Goal: Task Accomplishment & Management: Manage account settings

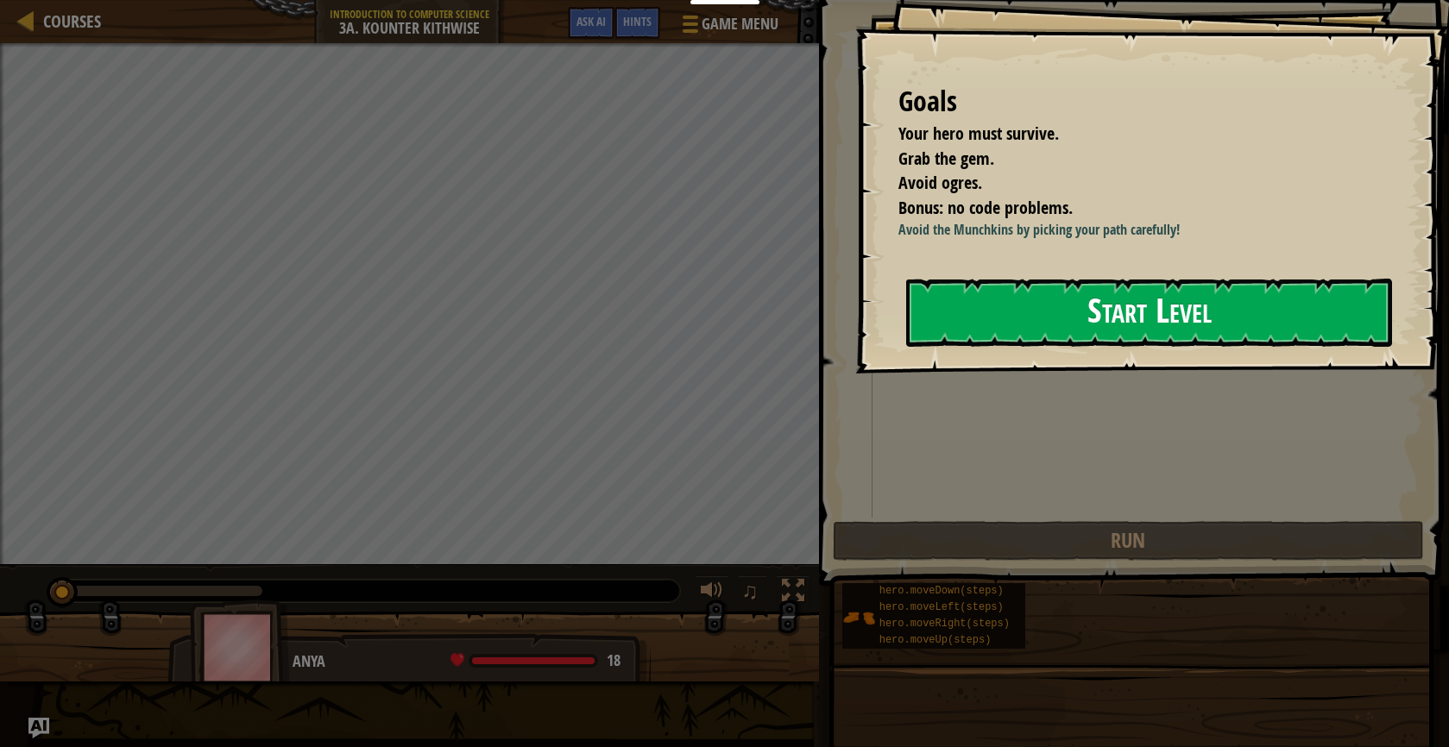
click at [1005, 344] on button "Start Level" at bounding box center [1149, 313] width 486 height 68
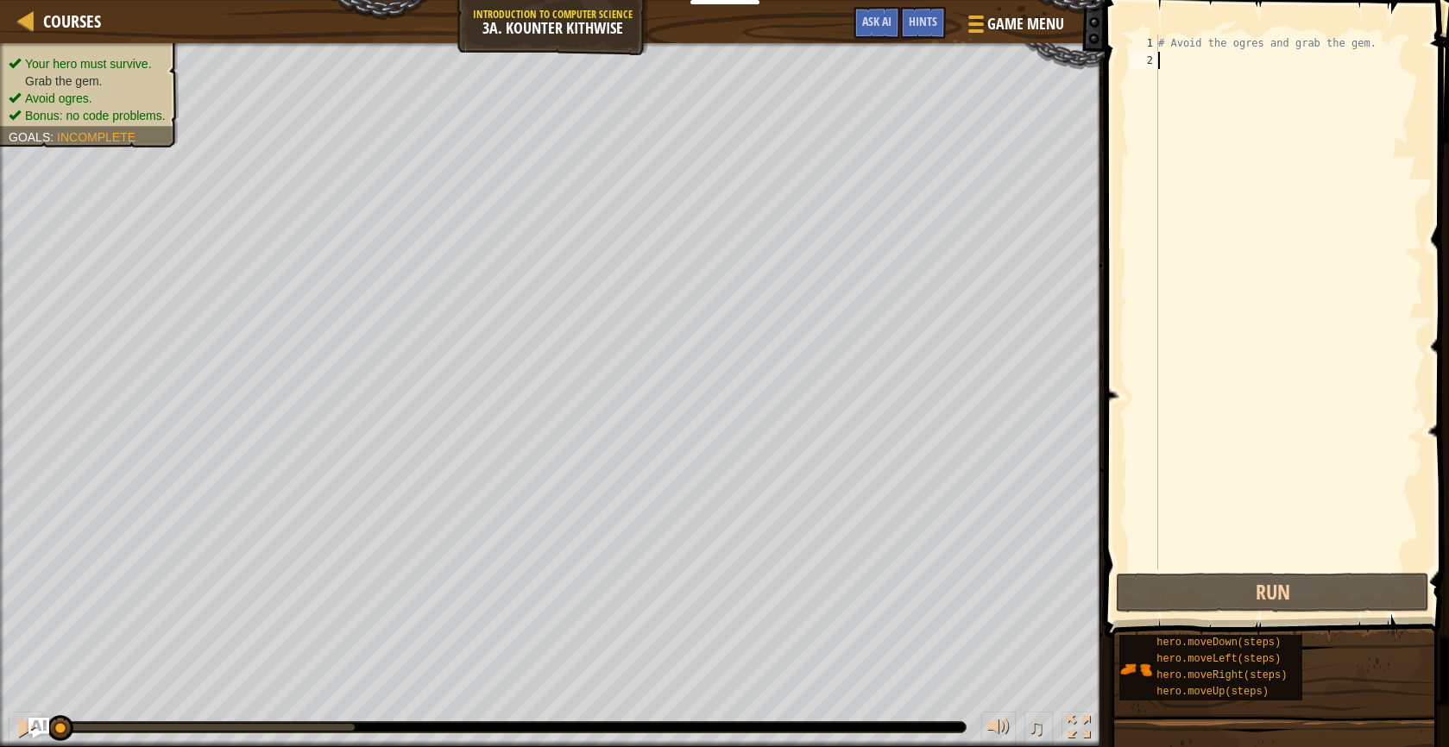
type textarea "h"
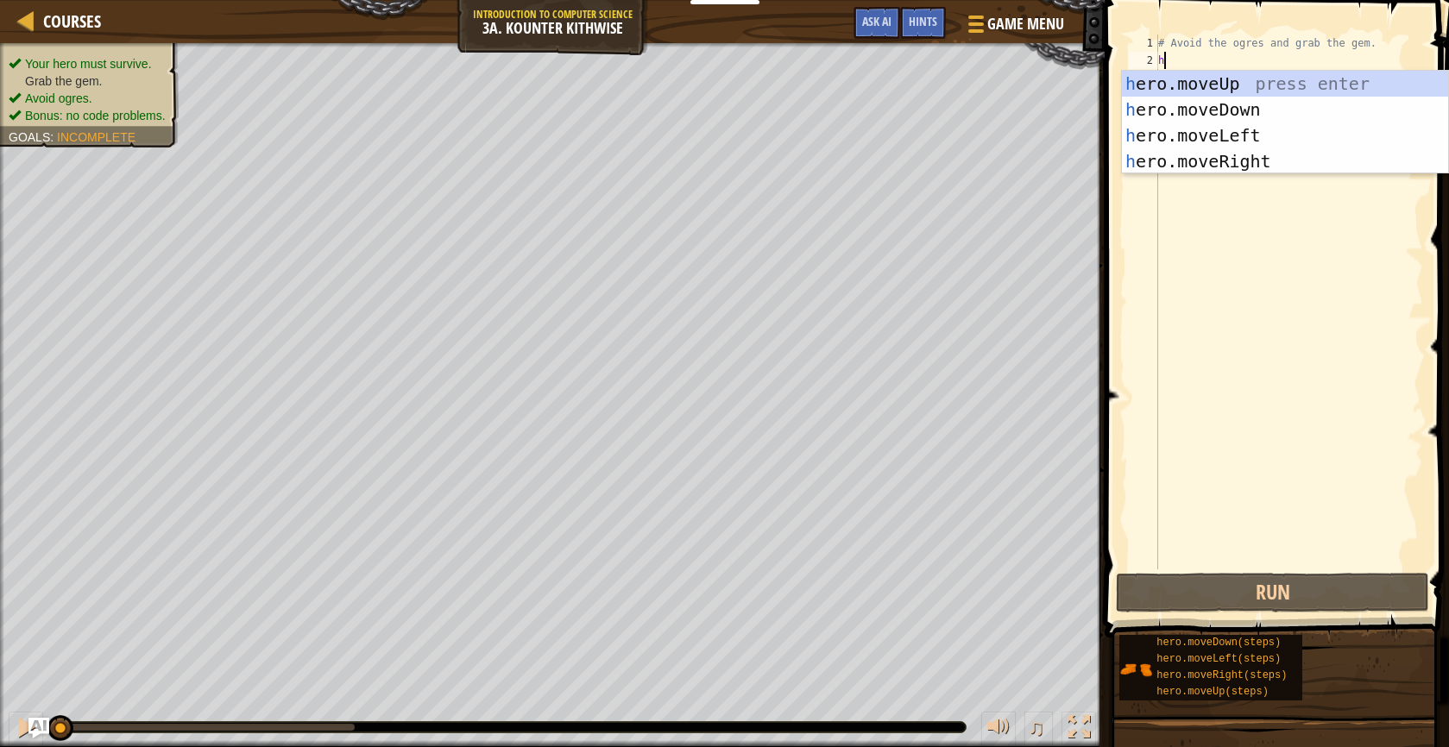
scroll to position [8, 0]
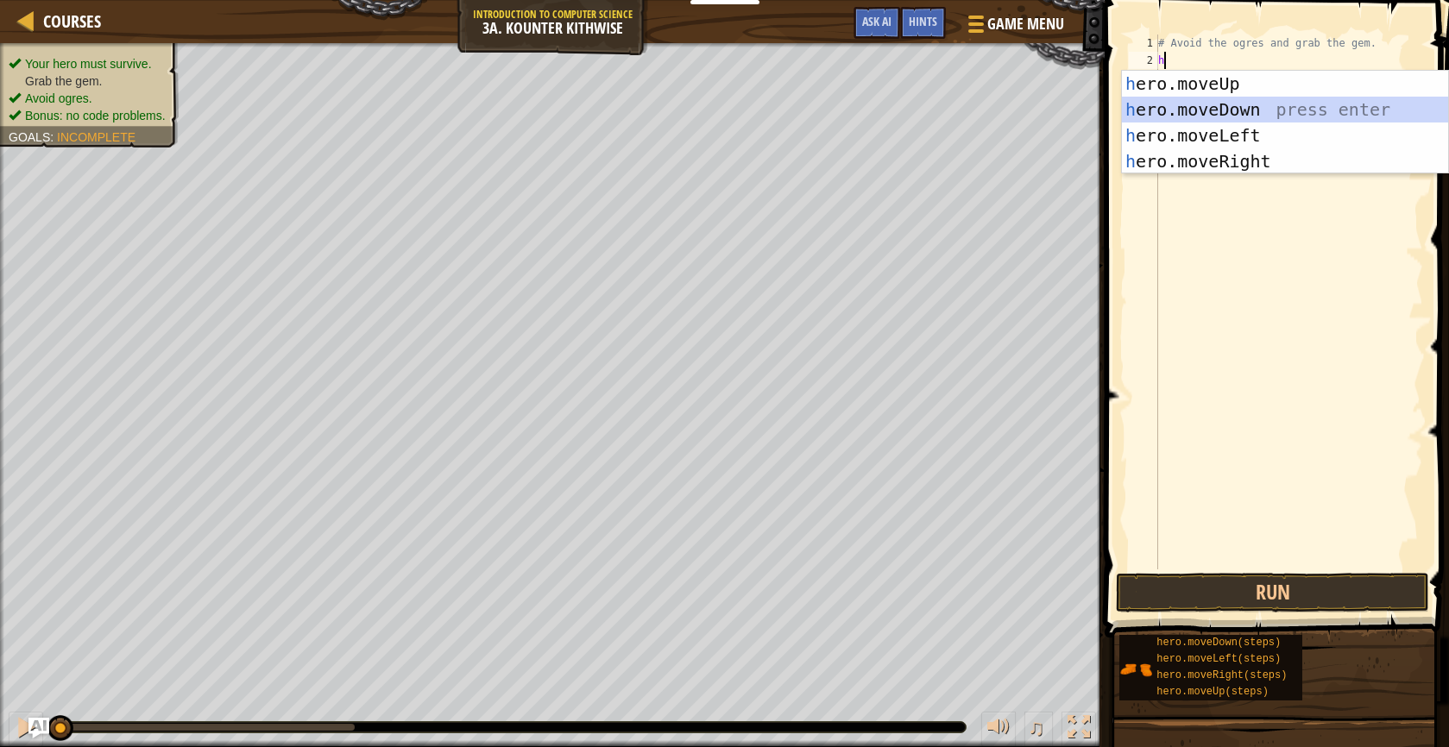
click at [1253, 107] on div "h ero.moveUp press enter h ero.moveDown press enter h ero.moveLeft press enter …" at bounding box center [1285, 148] width 326 height 155
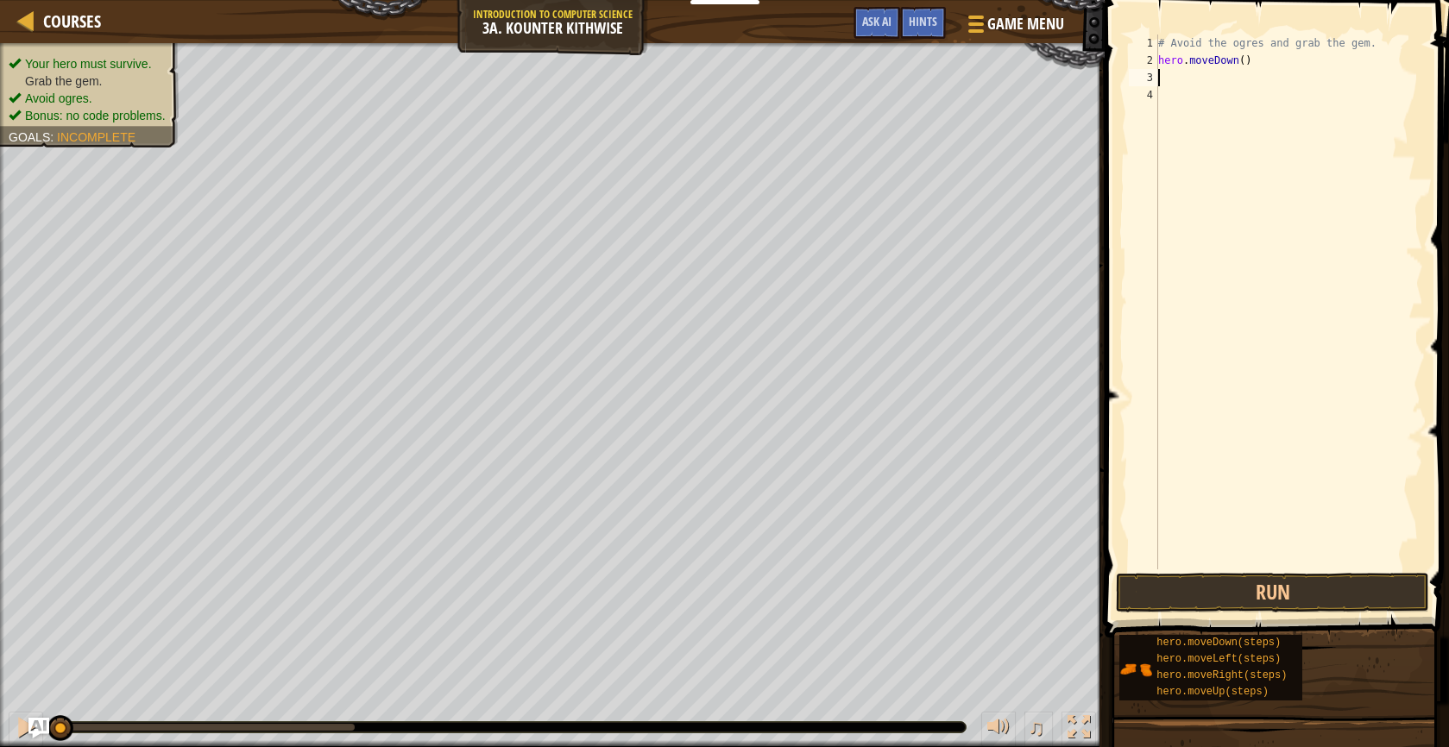
type textarea "h"
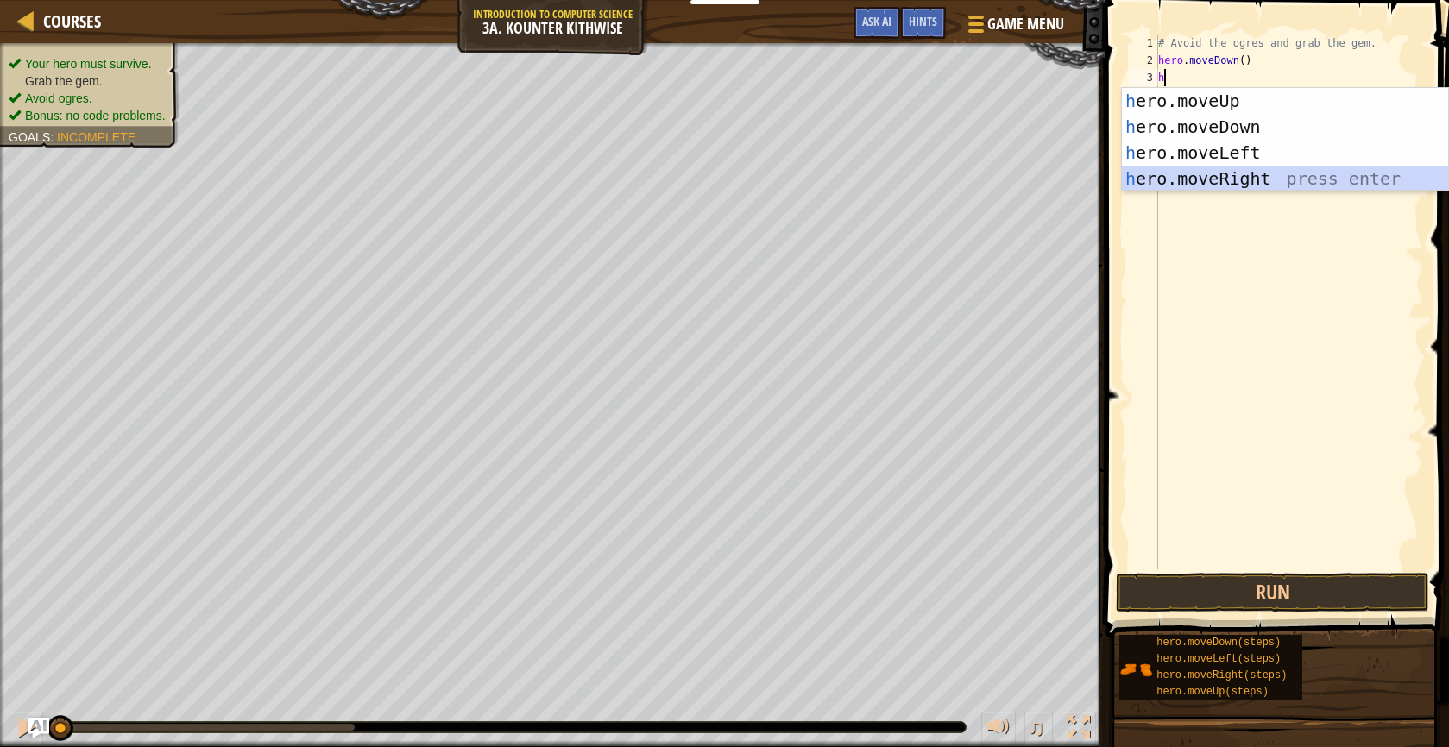
click at [1247, 171] on div "h ero.moveUp press enter h ero.moveDown press enter h ero.moveLeft press enter …" at bounding box center [1285, 165] width 326 height 155
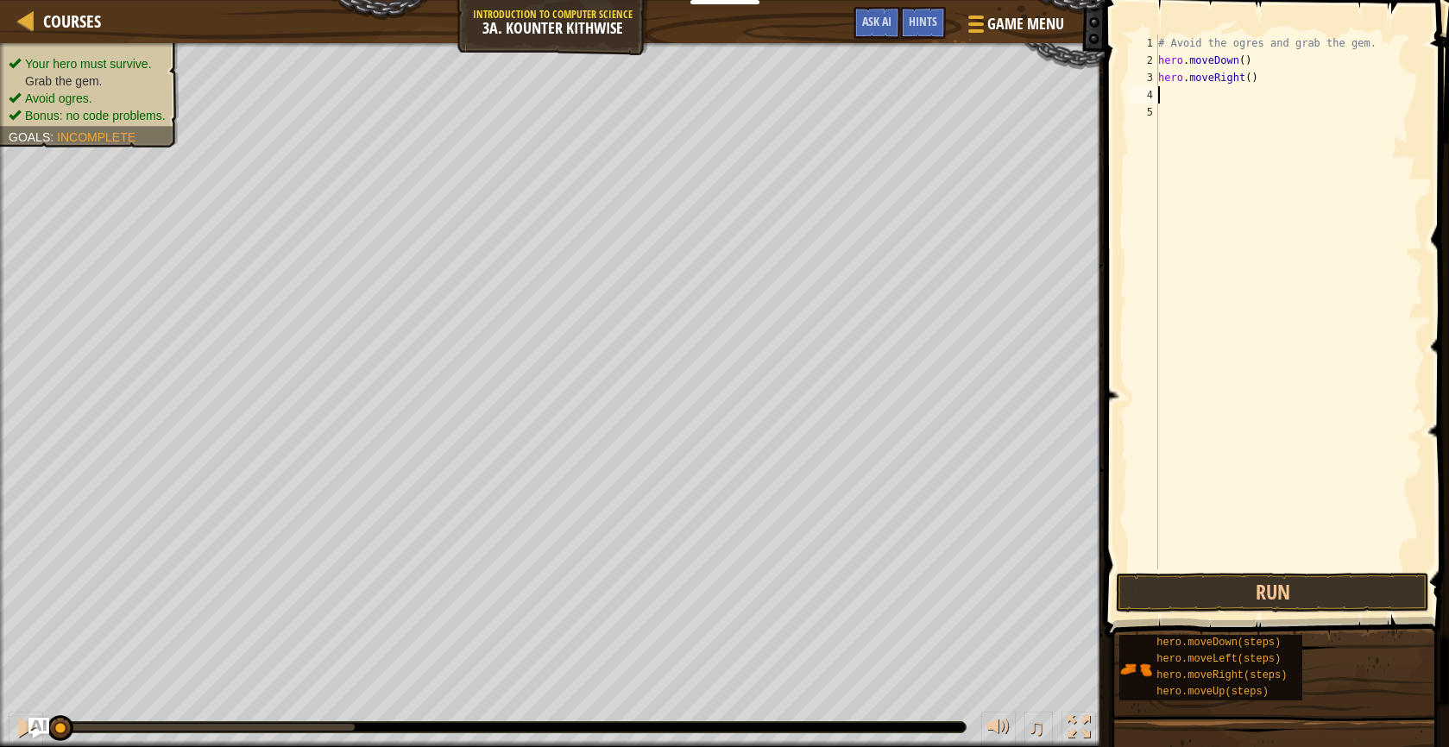
type textarea "h"
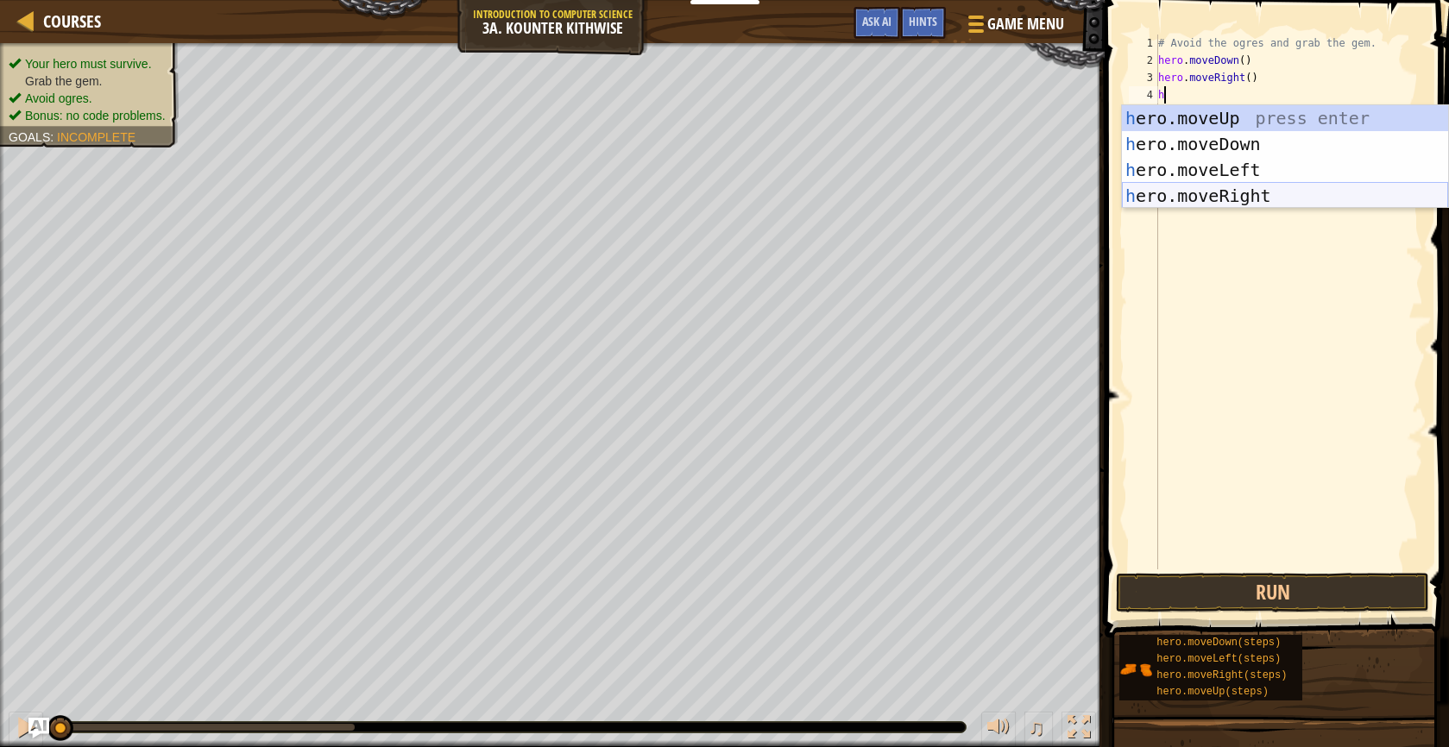
click at [1245, 190] on div "h ero.moveUp press enter h ero.moveDown press enter h ero.moveLeft press enter …" at bounding box center [1285, 182] width 326 height 155
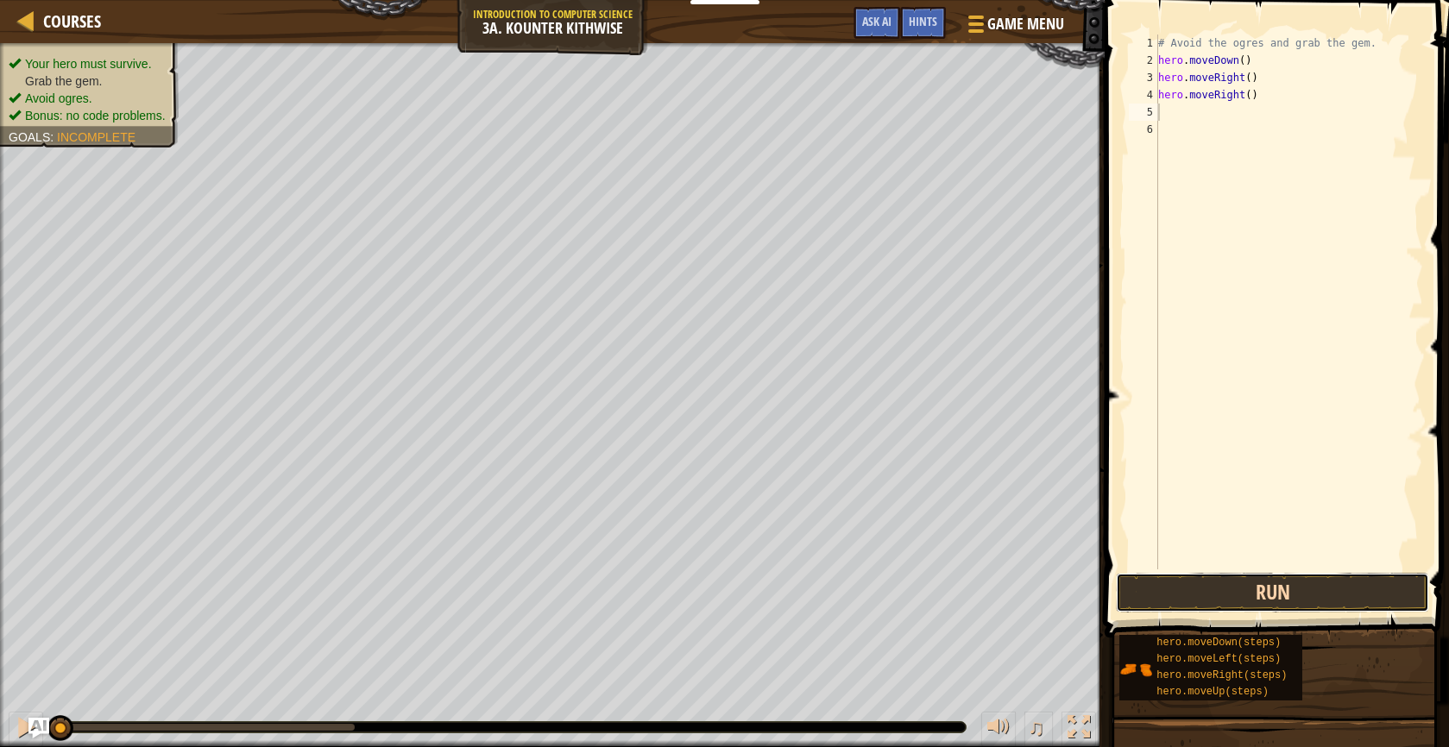
click at [1232, 586] on button "Run" at bounding box center [1273, 593] width 314 height 40
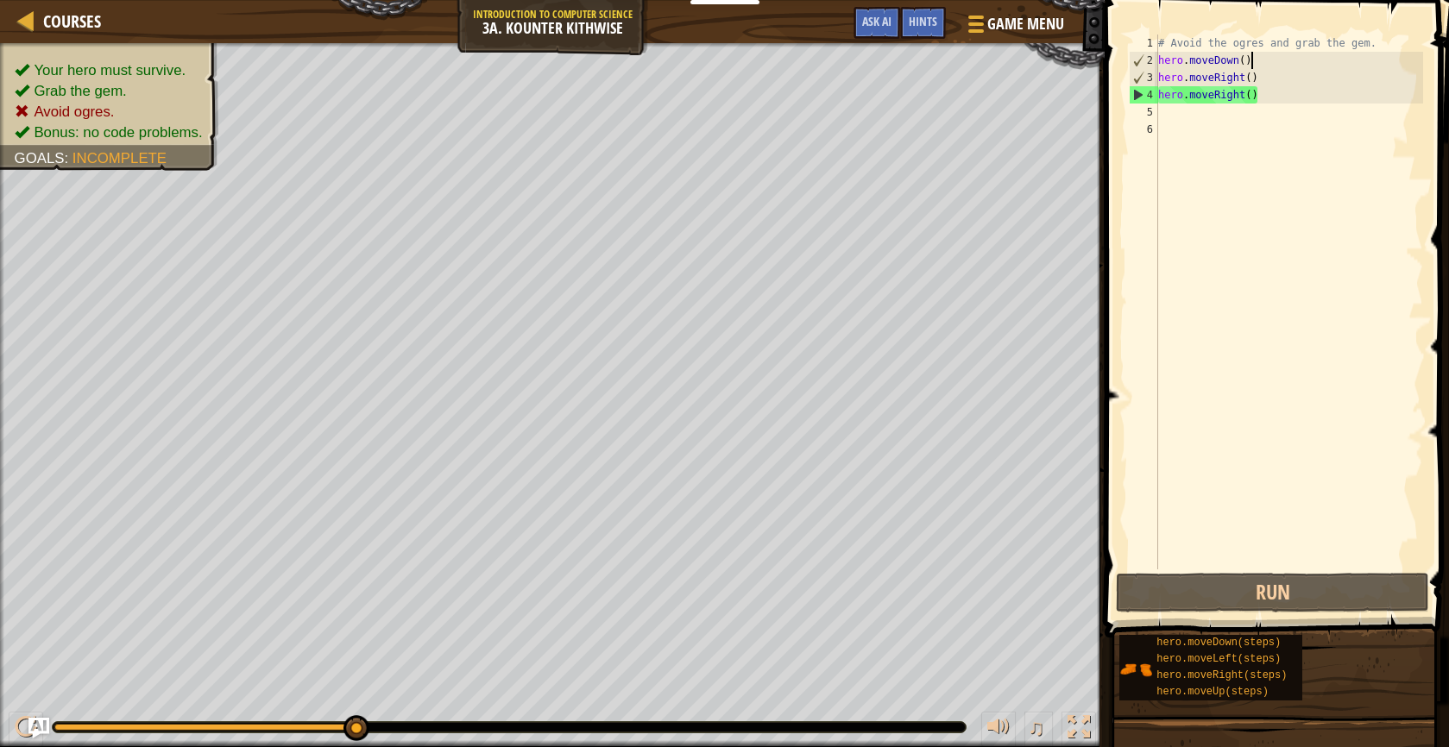
click at [1271, 64] on div "# Avoid the ogres and grab the gem. hero . moveDown ( ) hero . moveRight ( ) he…" at bounding box center [1288, 319] width 268 height 569
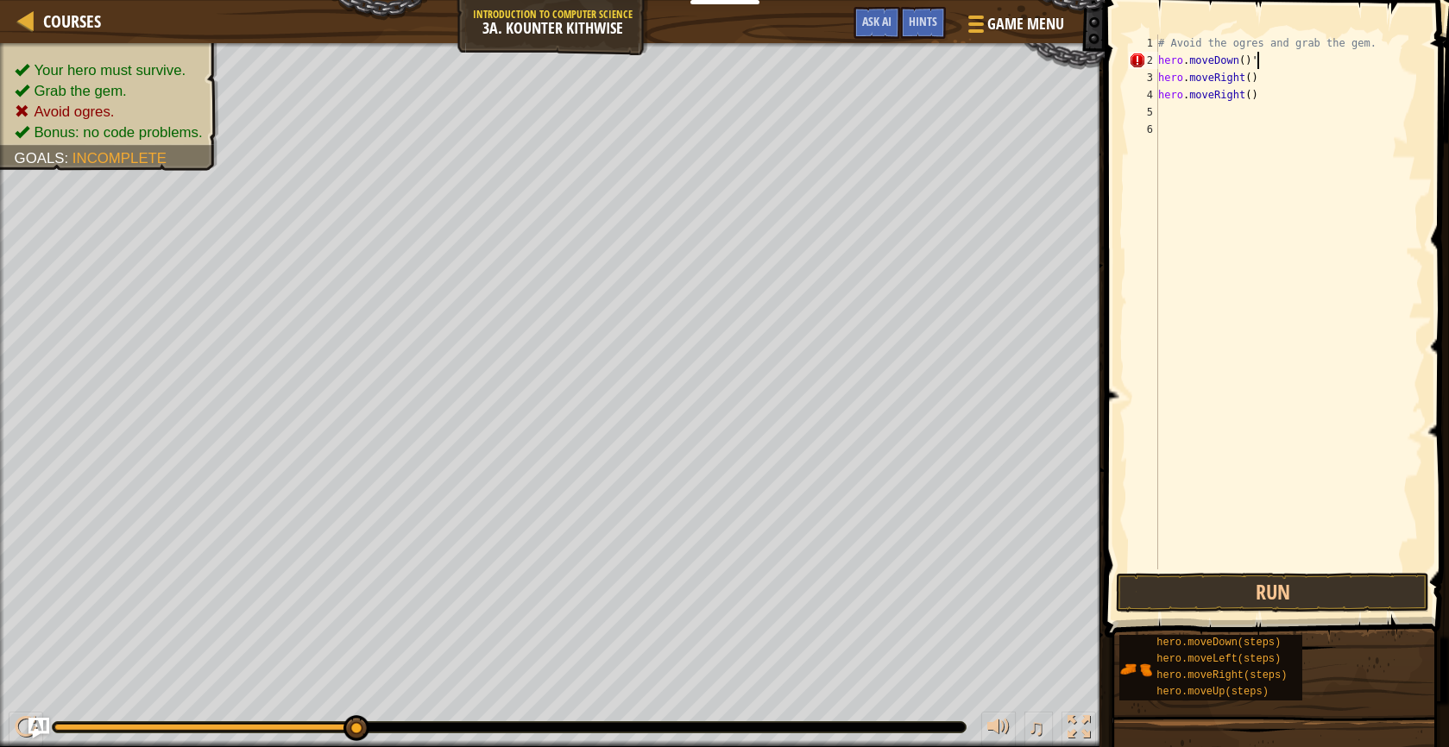
type textarea "hero.moveDown()"
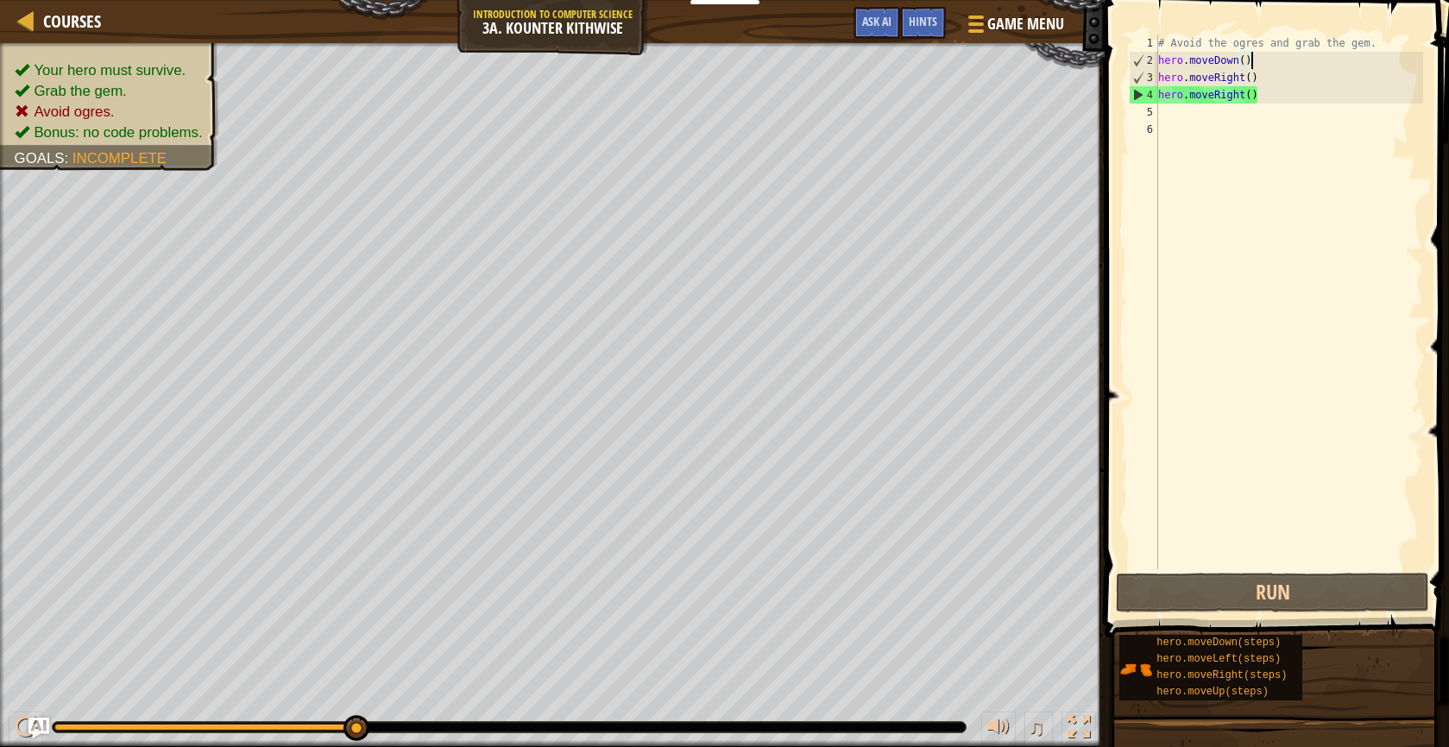
scroll to position [8, 0]
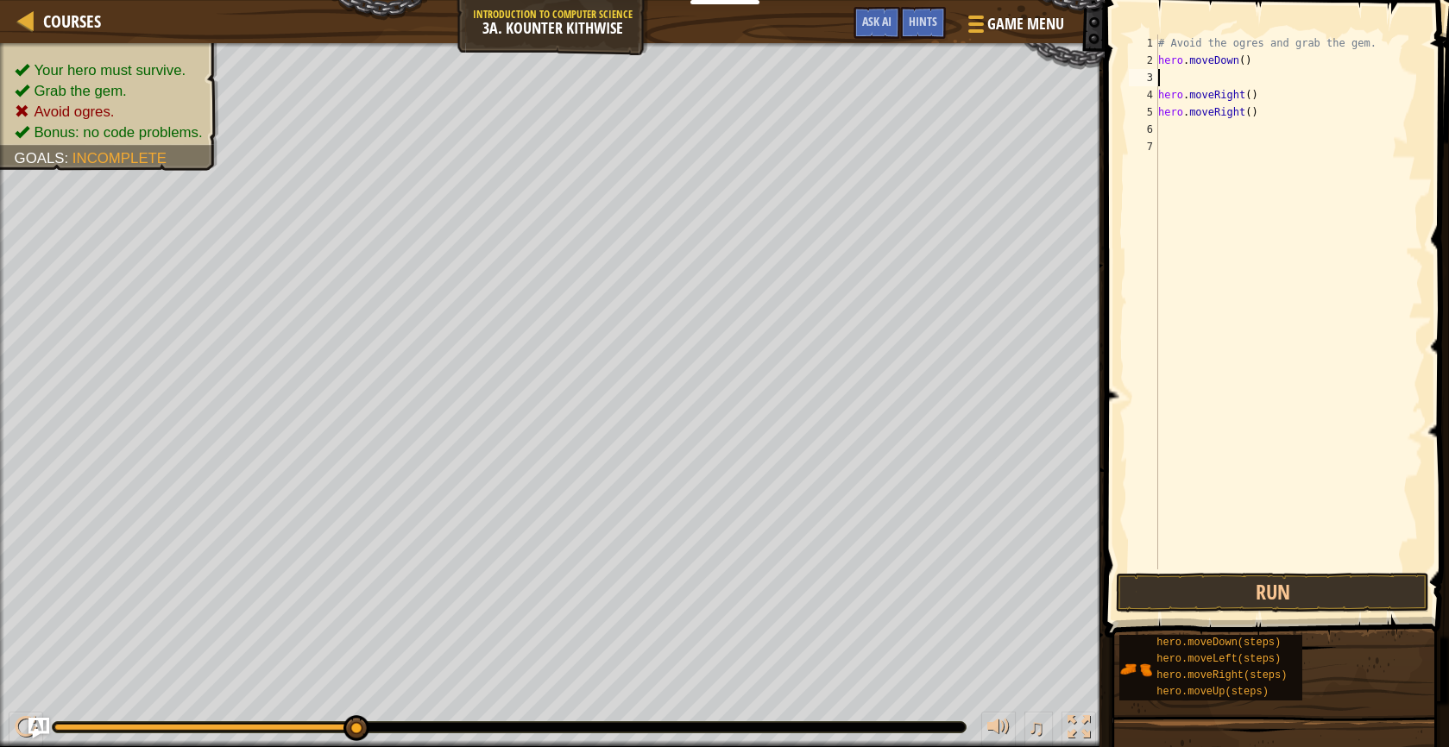
type textarea "he"
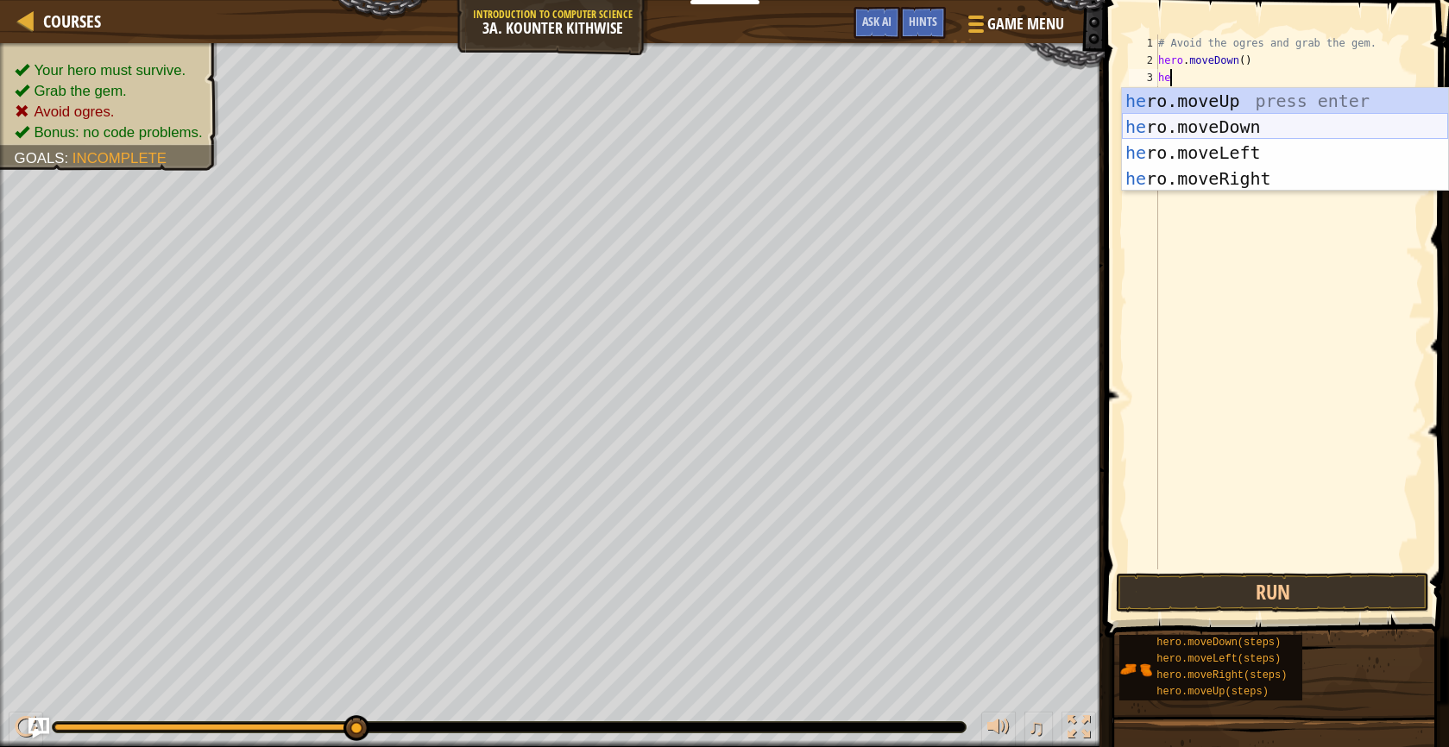
click at [1232, 118] on div "he ro.moveUp press enter he ro.moveDown press enter he ro.moveLeft press enter …" at bounding box center [1285, 165] width 326 height 155
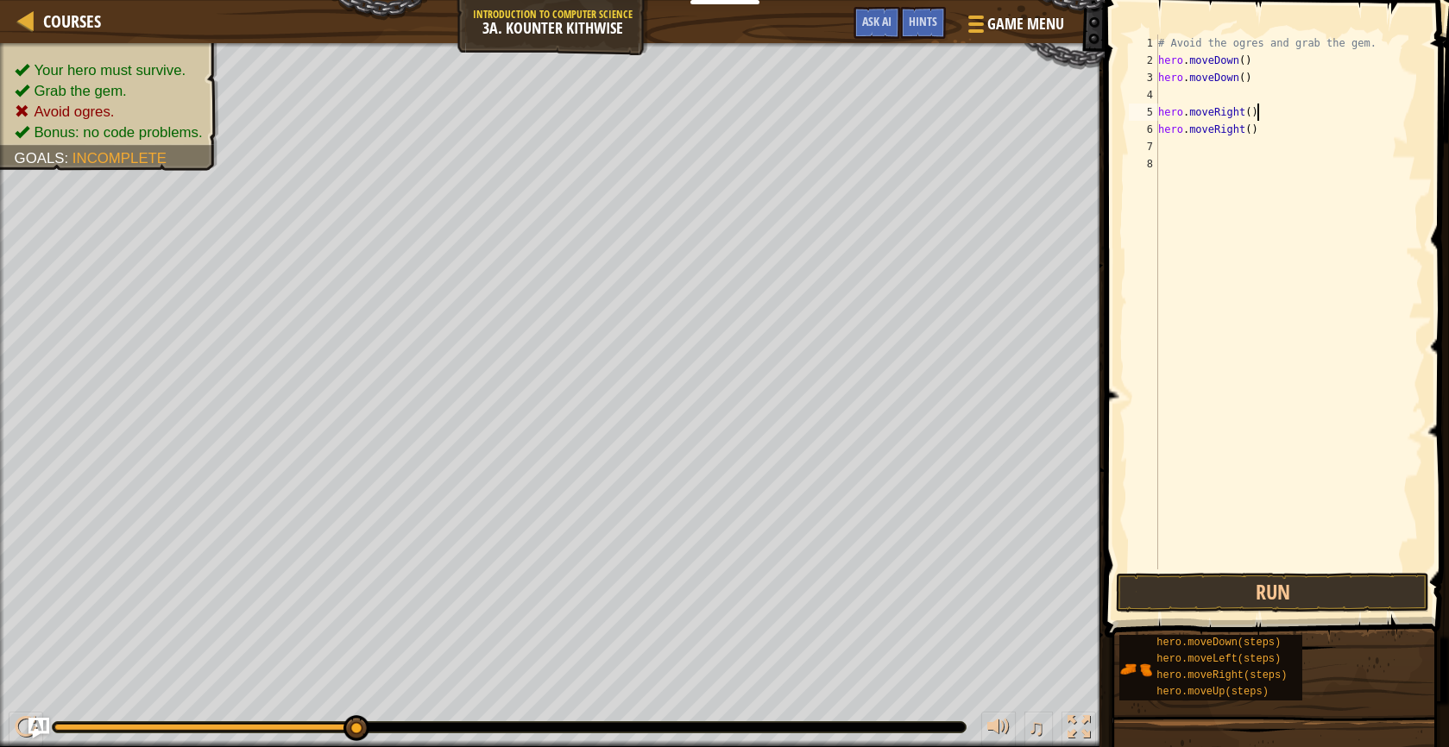
click at [1275, 116] on div "# Avoid the ogres and grab the gem. hero . moveDown ( ) hero . moveDown ( ) her…" at bounding box center [1288, 319] width 268 height 569
type textarea "hero.moveRight()"
type textarea "he"
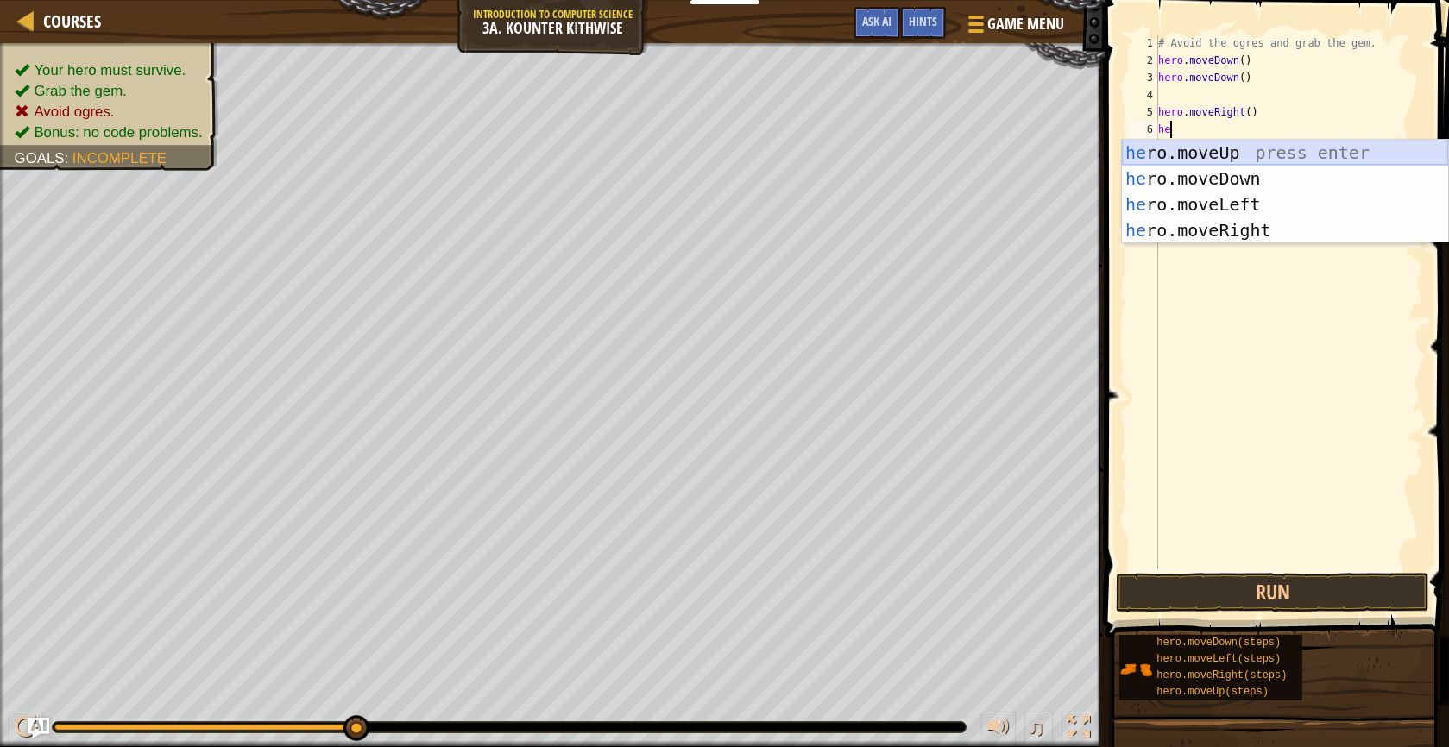
click at [1267, 149] on div "he ro.moveUp press enter he ro.moveDown press enter he ro.moveLeft press enter …" at bounding box center [1285, 217] width 326 height 155
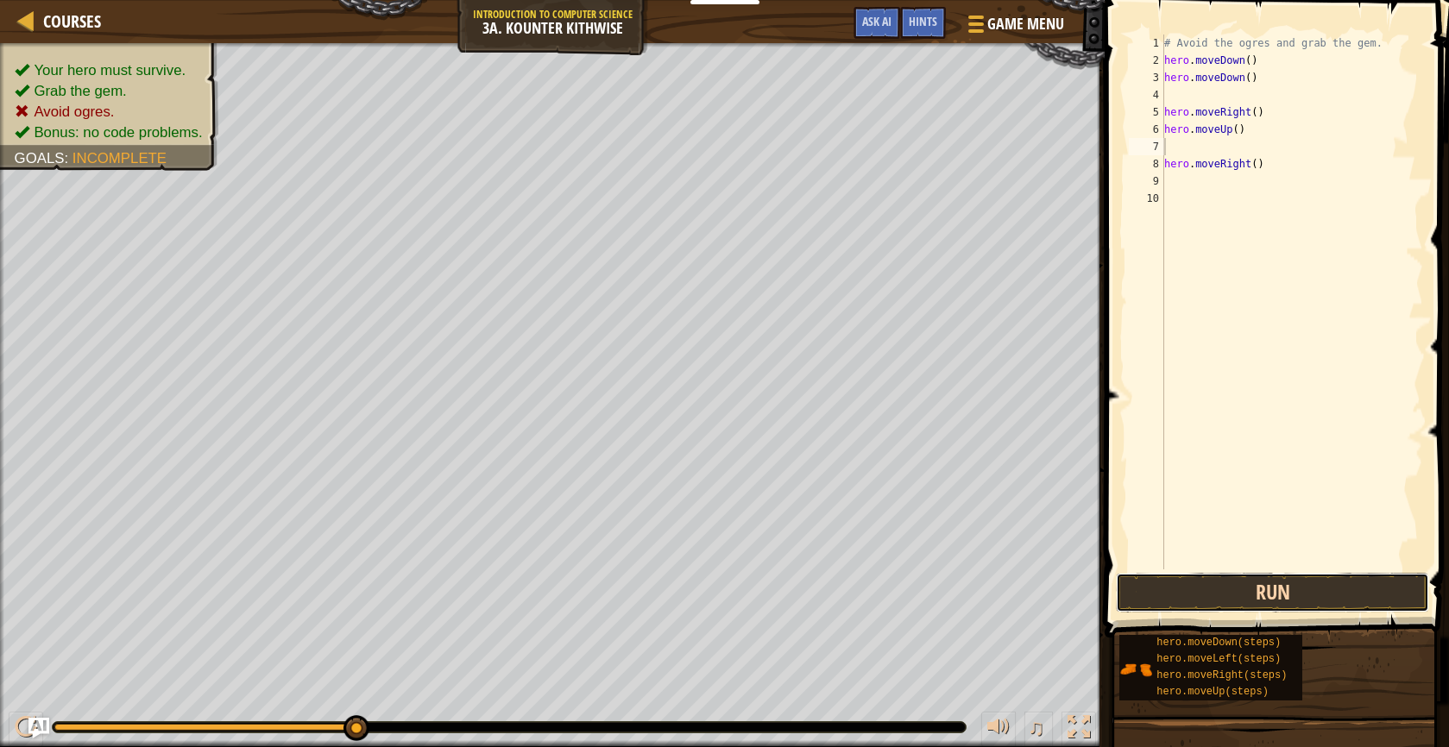
click at [1290, 600] on button "Run" at bounding box center [1273, 593] width 314 height 40
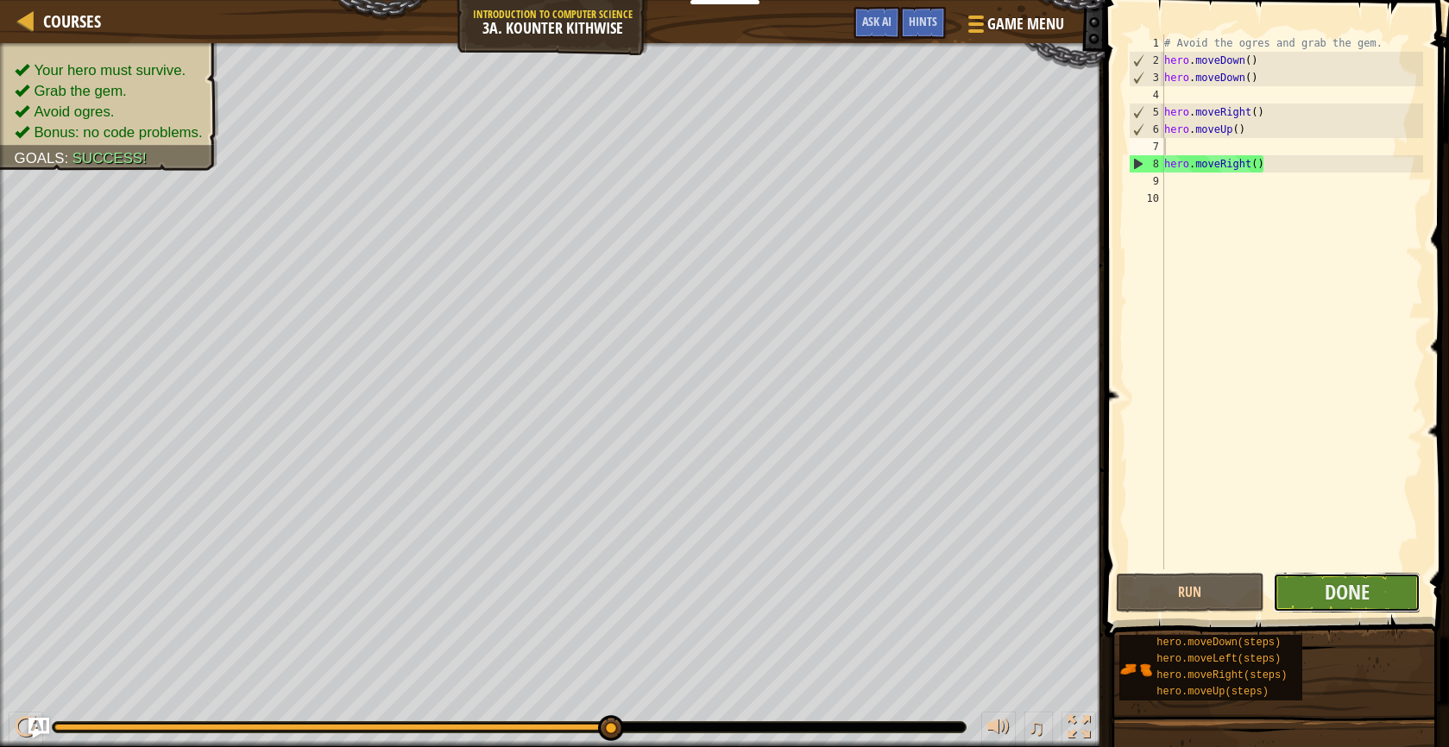
click at [1294, 594] on button "Done" at bounding box center [1347, 593] width 148 height 40
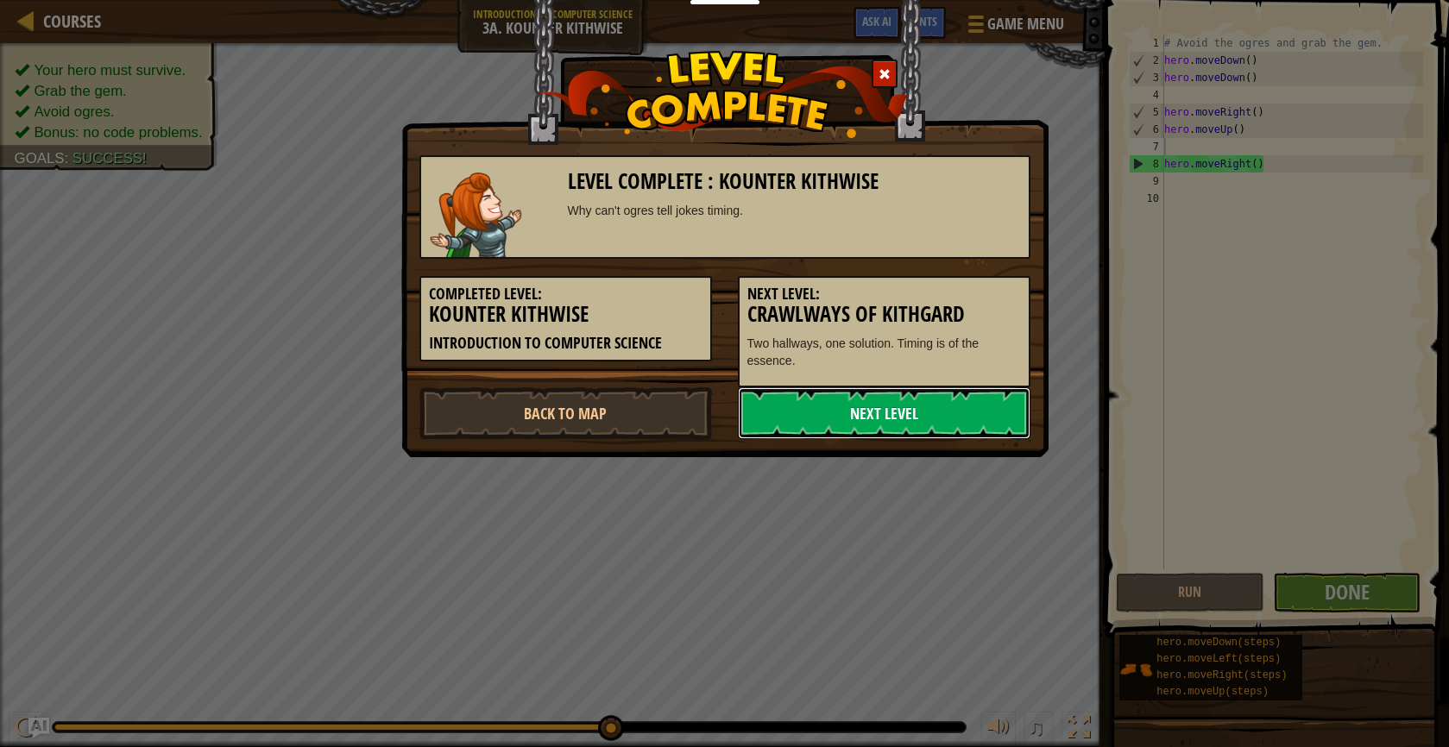
click at [889, 409] on link "Next Level" at bounding box center [884, 413] width 292 height 52
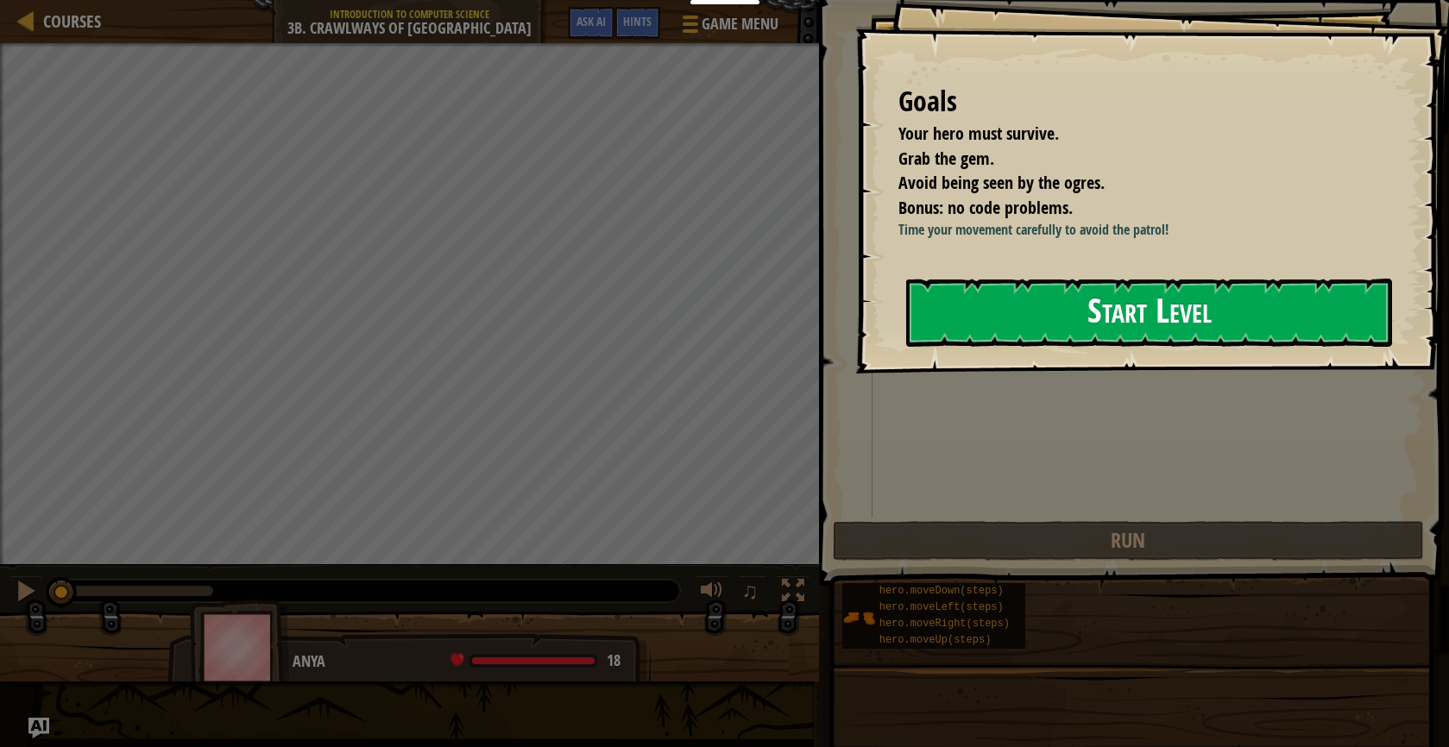
click at [1053, 317] on button "Start Level" at bounding box center [1149, 313] width 486 height 68
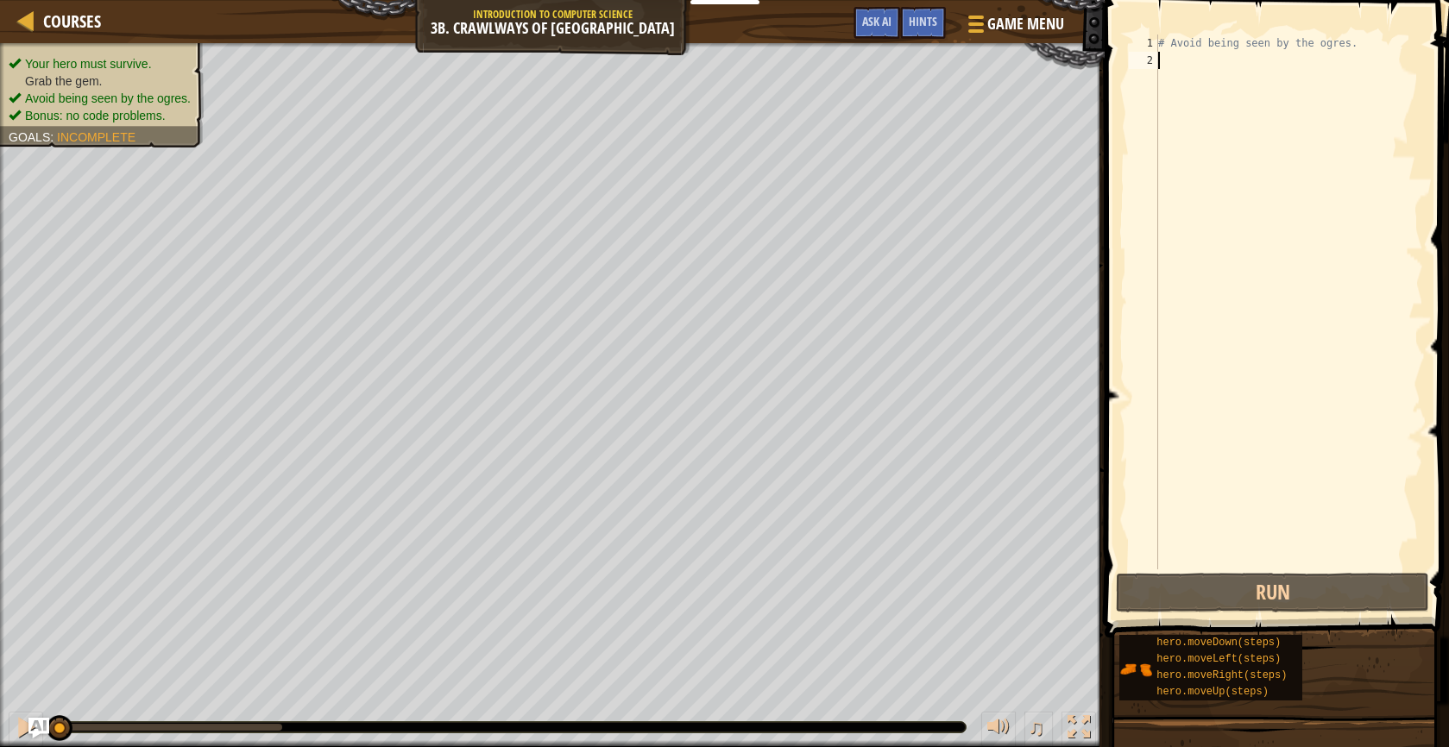
type textarea "h"
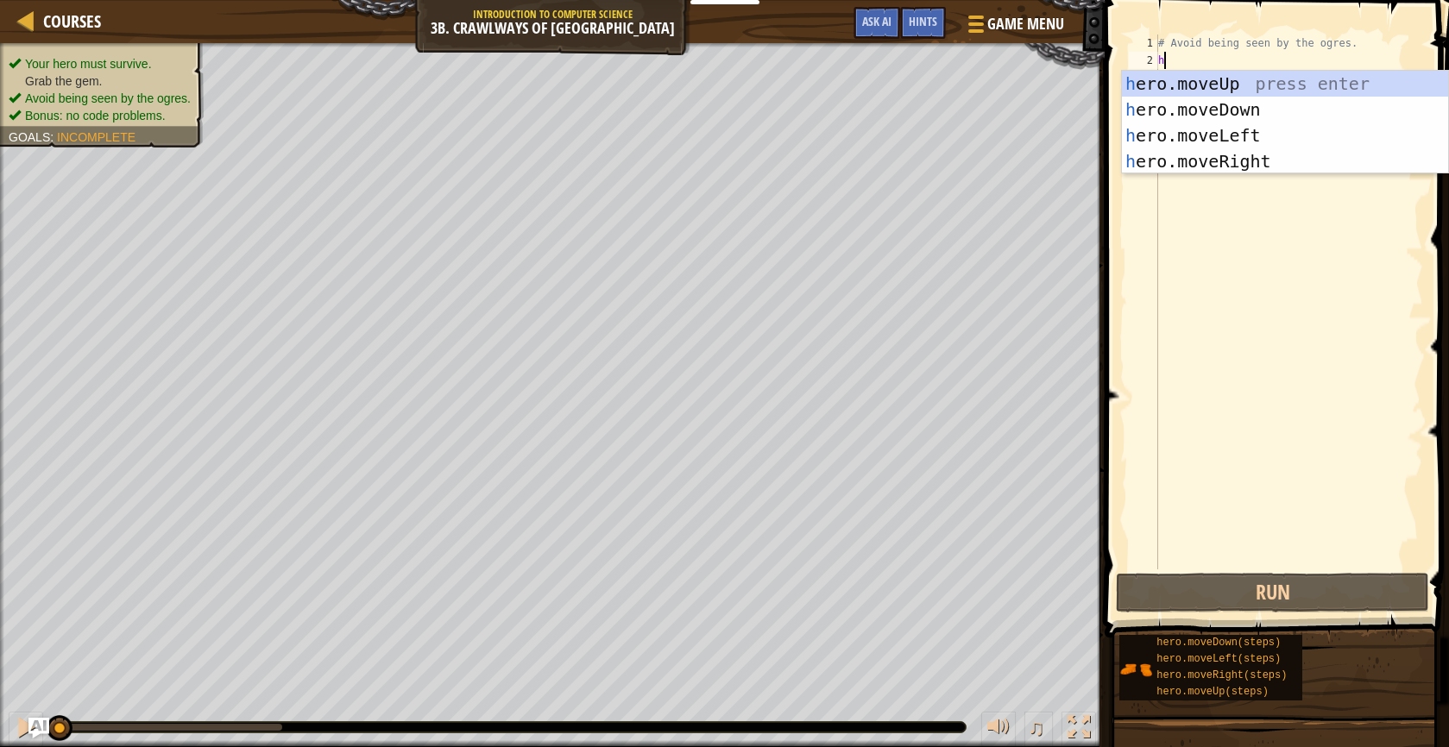
scroll to position [8, 0]
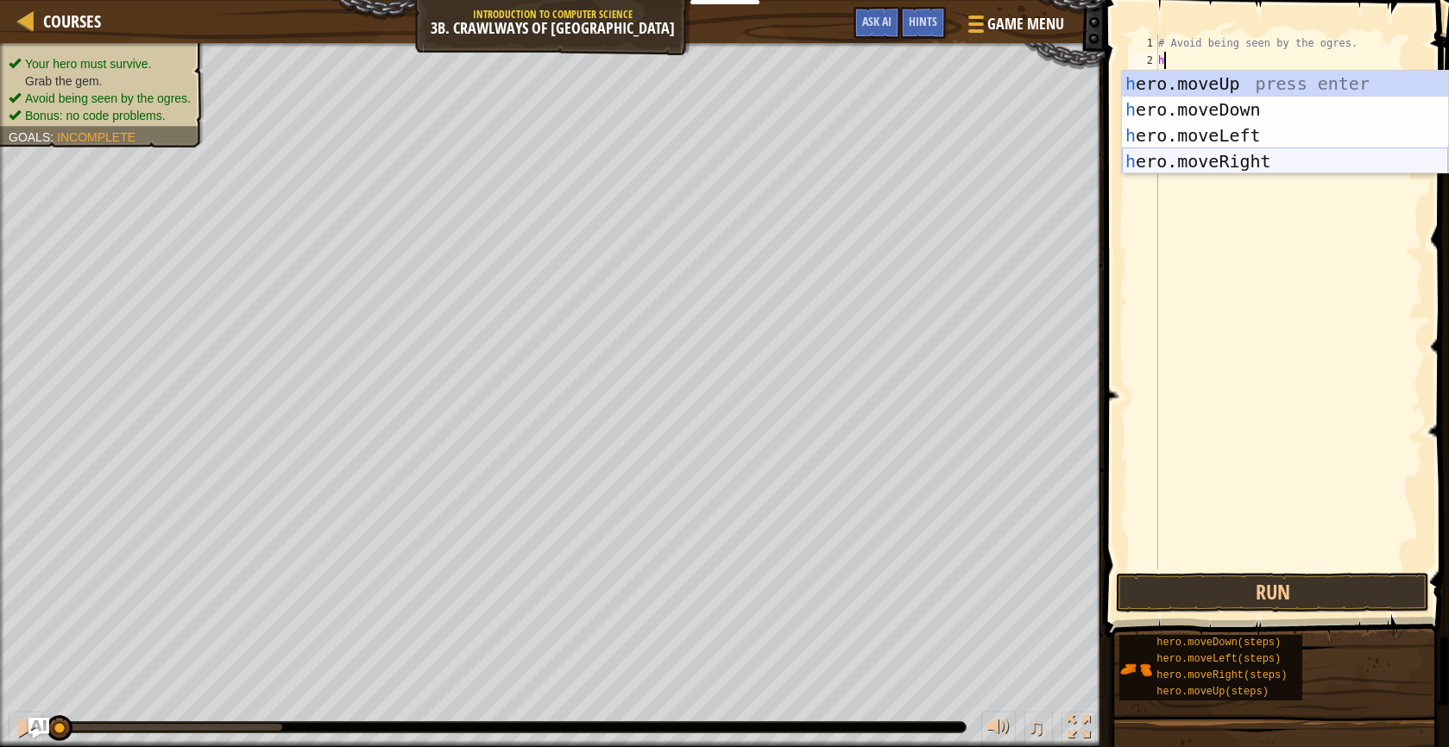
click at [1247, 154] on div "h ero.moveUp press enter h ero.moveDown press enter h ero.moveLeft press enter …" at bounding box center [1285, 148] width 326 height 155
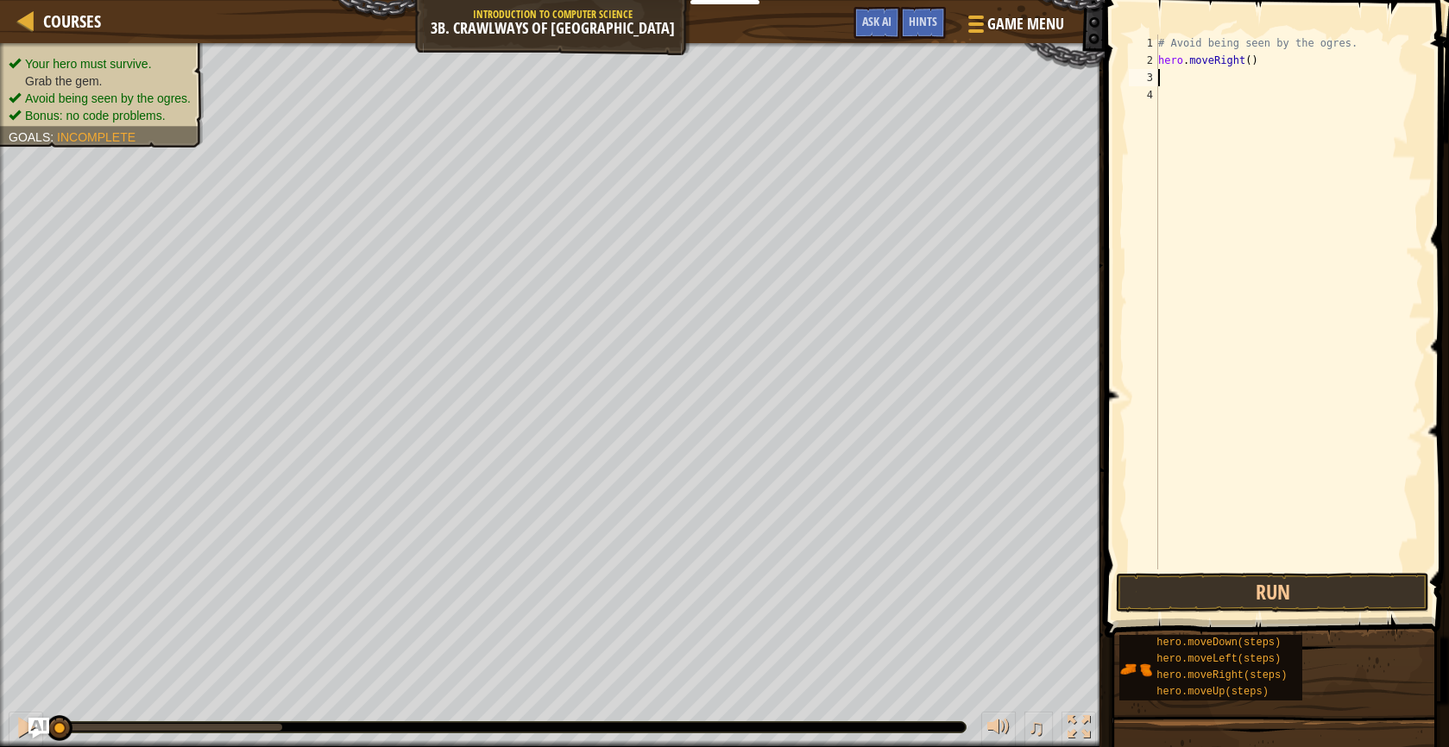
type textarea "h"
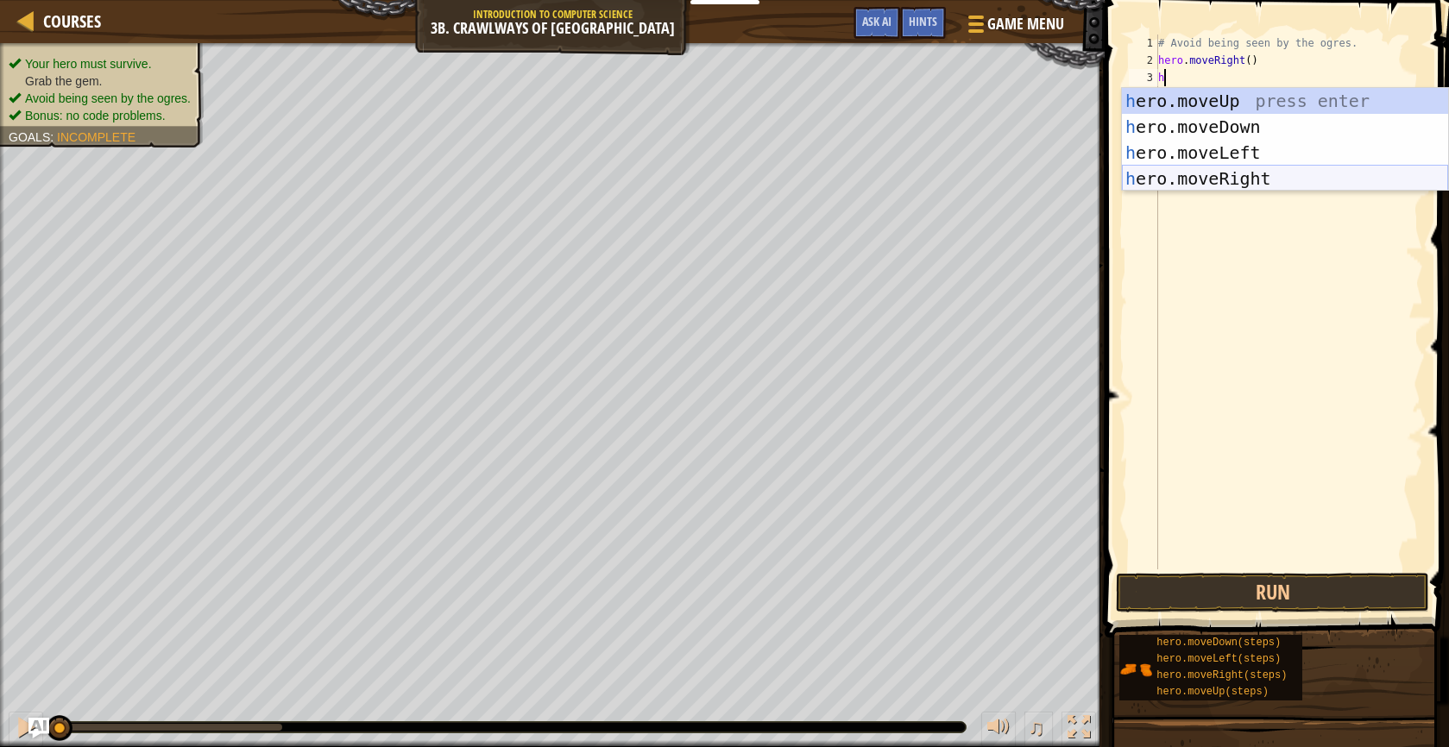
click at [1247, 185] on div "h ero.moveUp press enter h ero.moveDown press enter h ero.moveLeft press enter …" at bounding box center [1285, 165] width 326 height 155
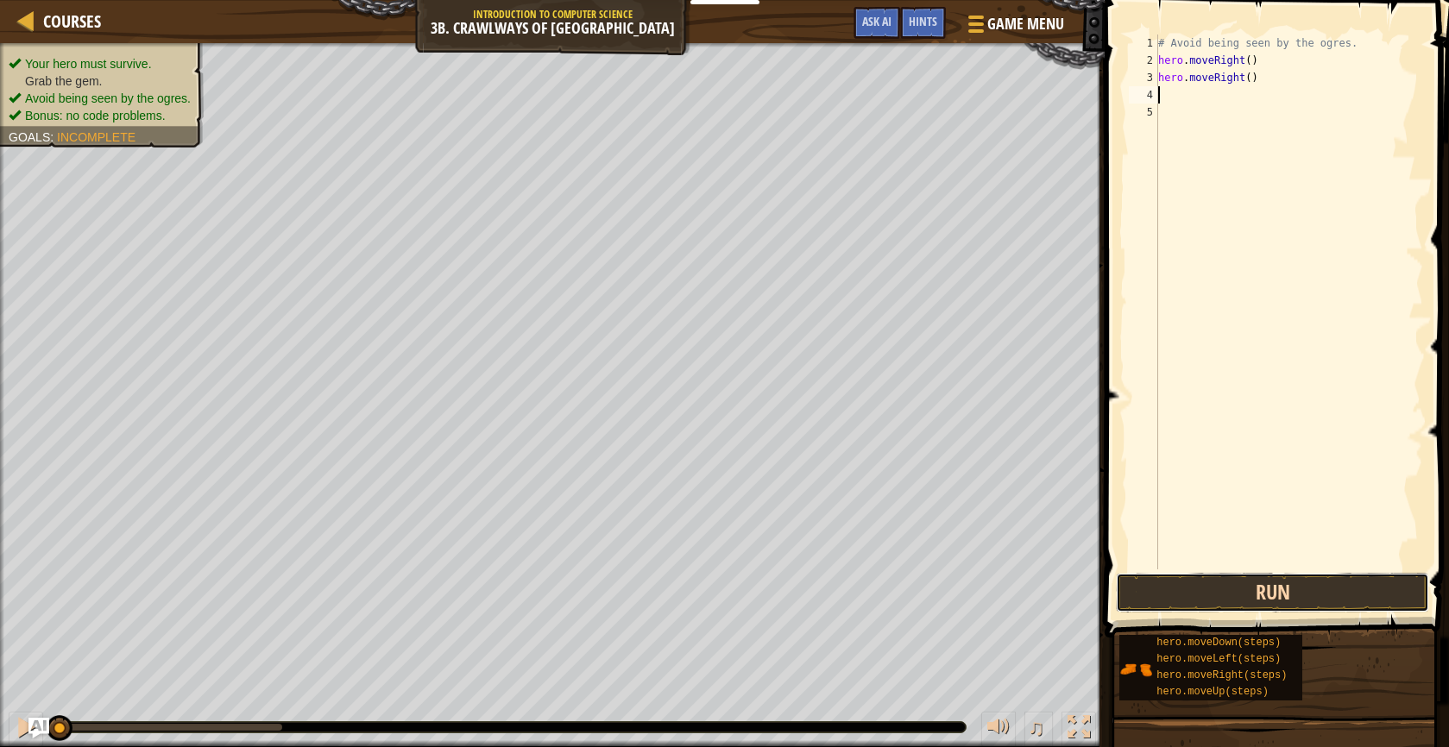
click at [1245, 578] on button "Run" at bounding box center [1273, 593] width 314 height 40
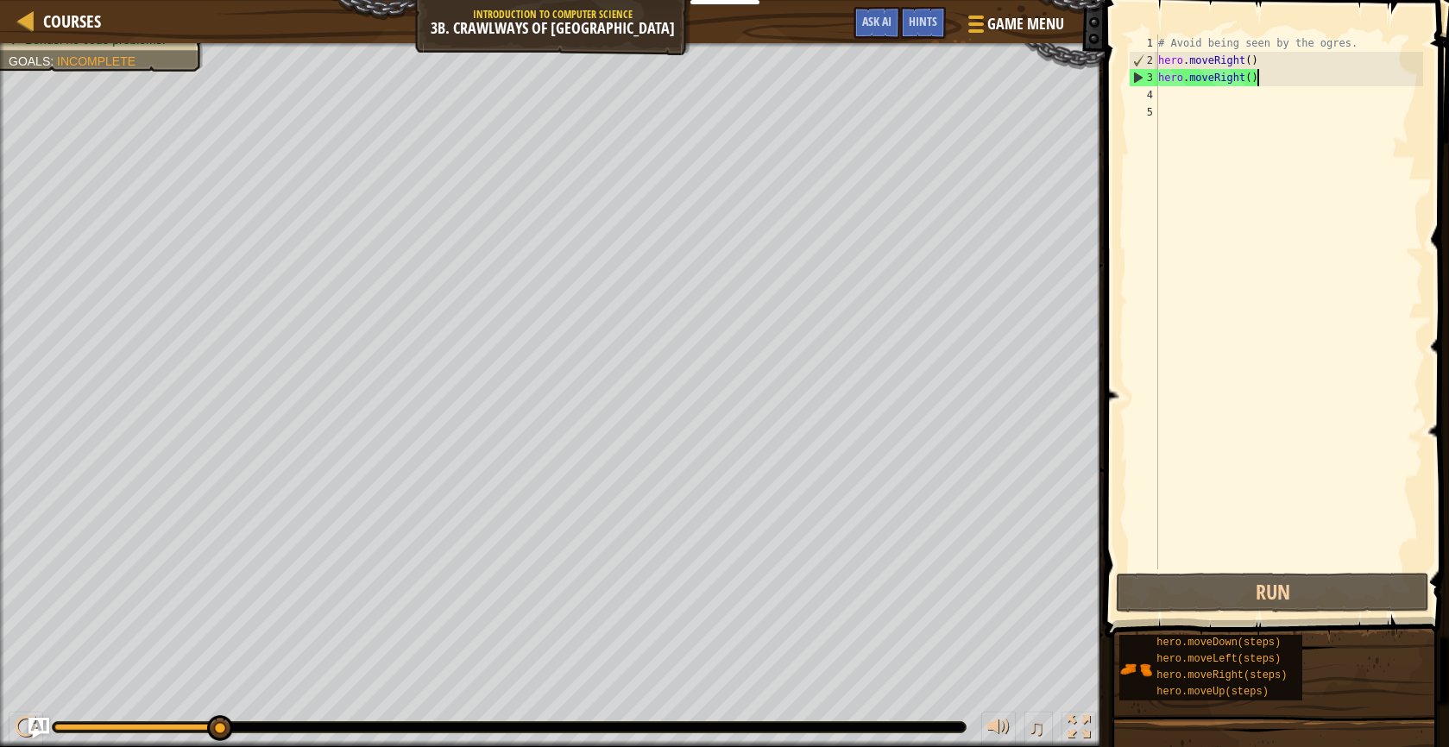
click at [1298, 72] on div "# Avoid being seen by the ogres. hero . moveRight ( ) hero . moveRight ( )" at bounding box center [1288, 319] width 268 height 569
type textarea "hero.moveRight()"
click at [1282, 60] on div "# Avoid being seen by the ogres. hero . moveRight ( ) hero . moveRight ( )" at bounding box center [1288, 319] width 268 height 569
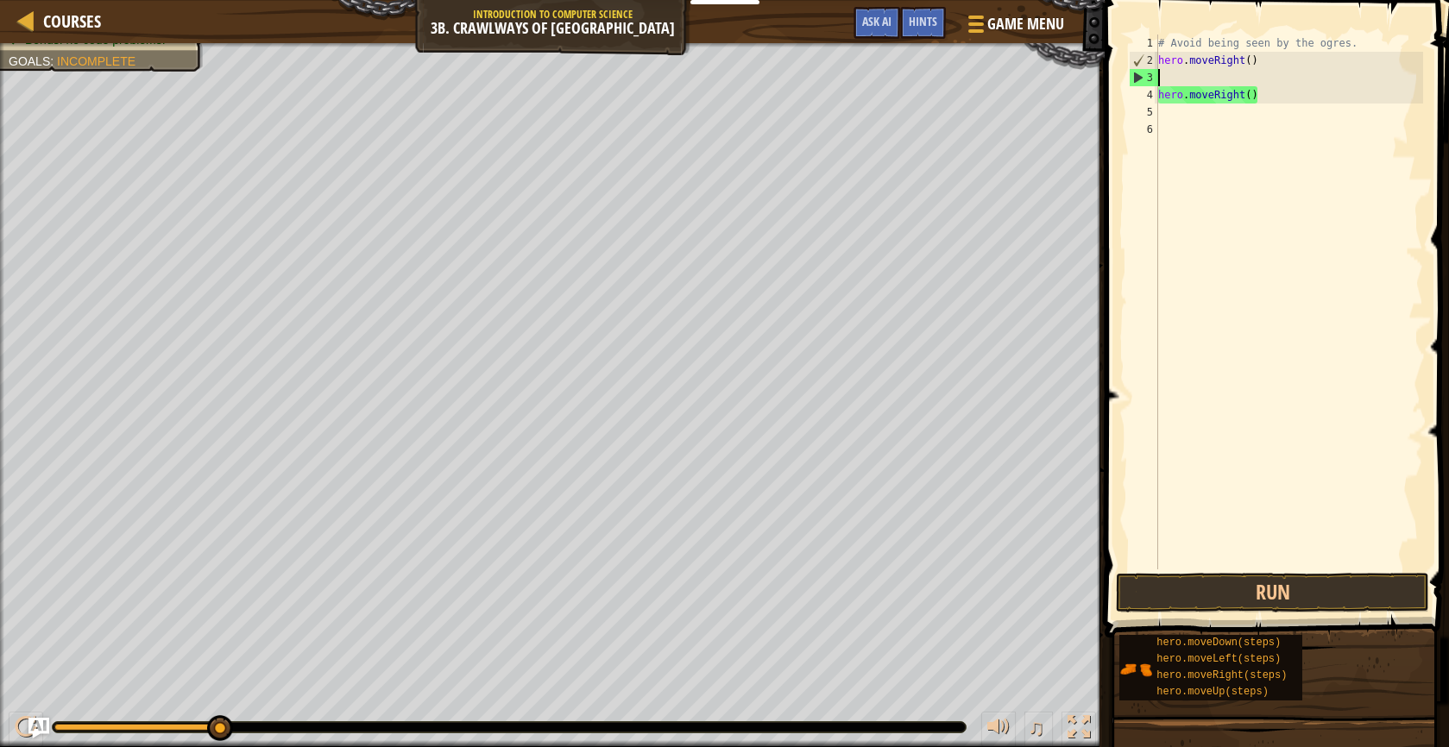
type textarea "h"
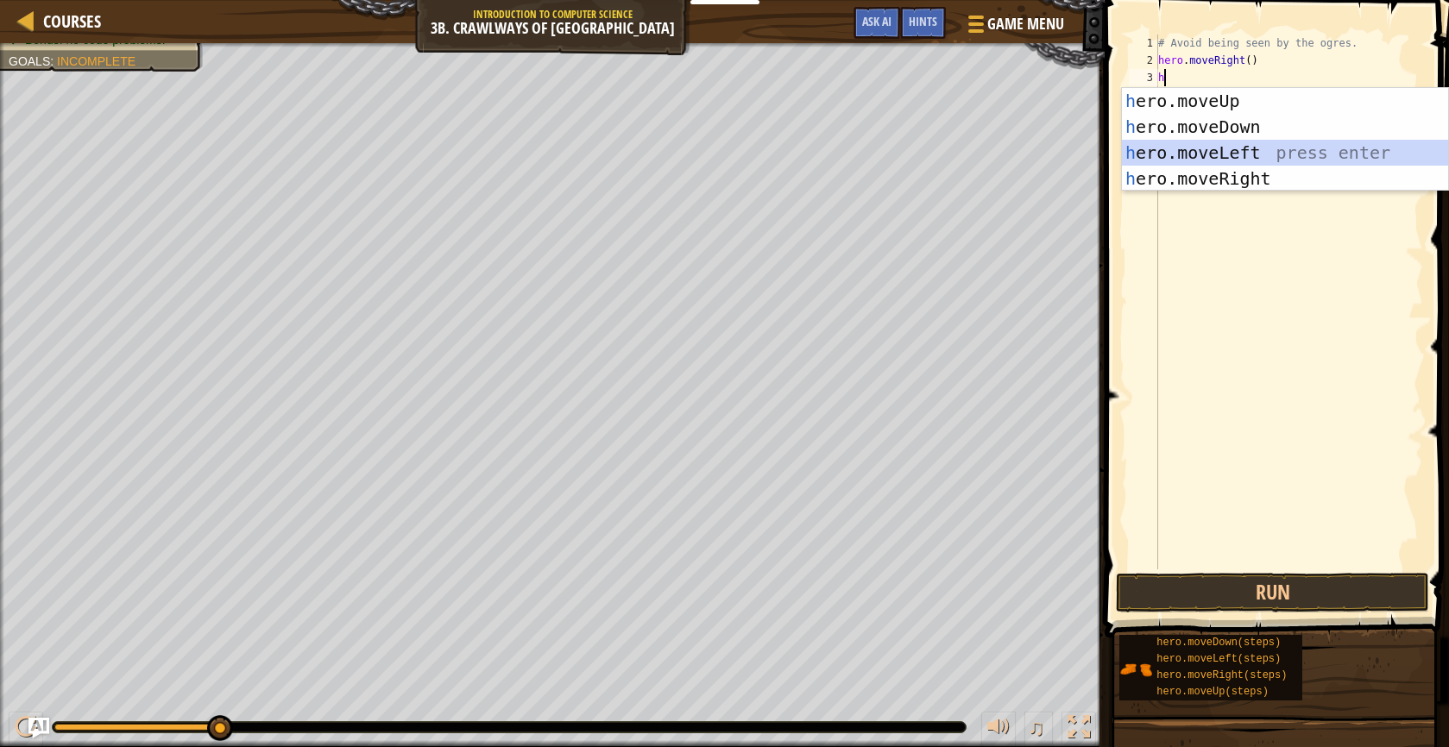
click at [1268, 141] on div "h ero.moveUp press enter h ero.moveDown press enter h ero.moveLeft press enter …" at bounding box center [1285, 165] width 326 height 155
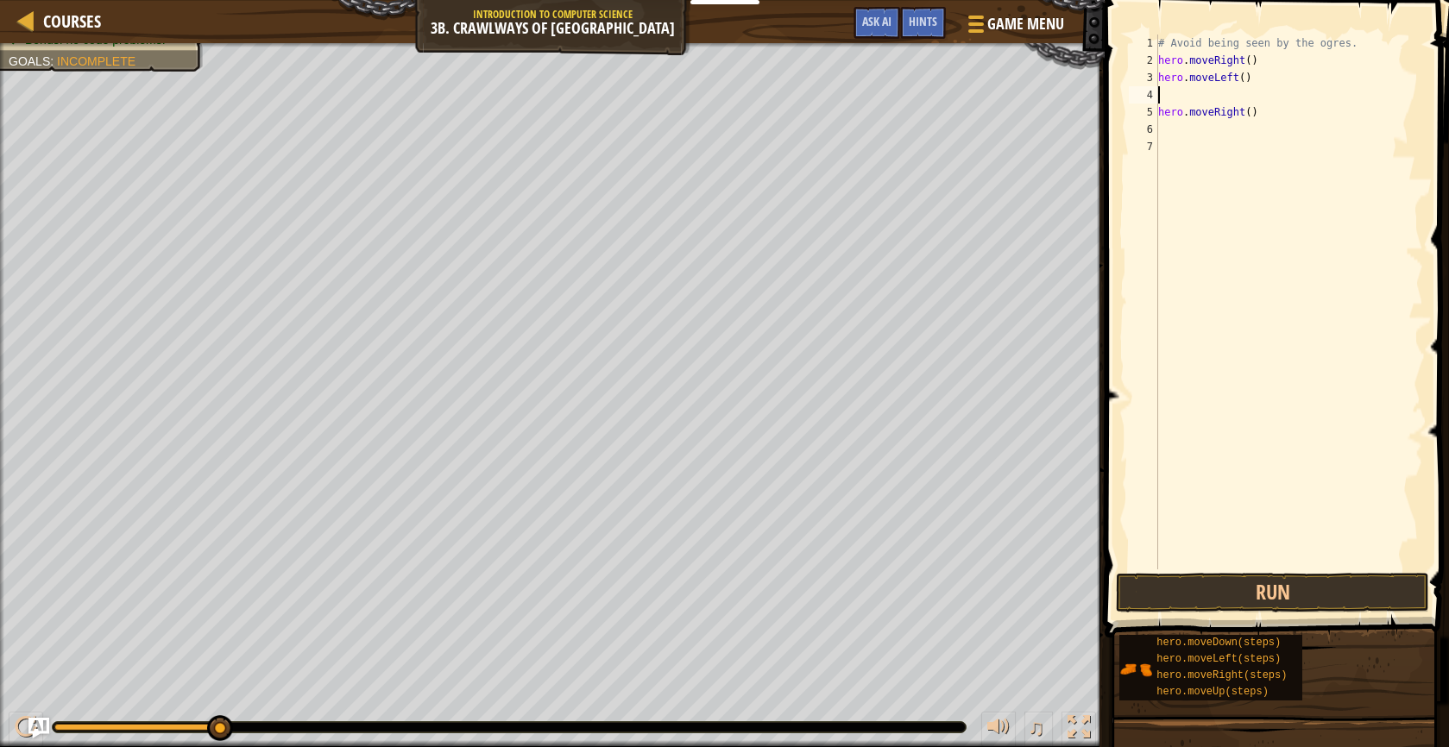
click at [1260, 129] on div "# Avoid being seen by the ogres. hero . moveRight ( ) hero . moveLeft ( ) hero …" at bounding box center [1288, 319] width 268 height 569
type textarea "h"
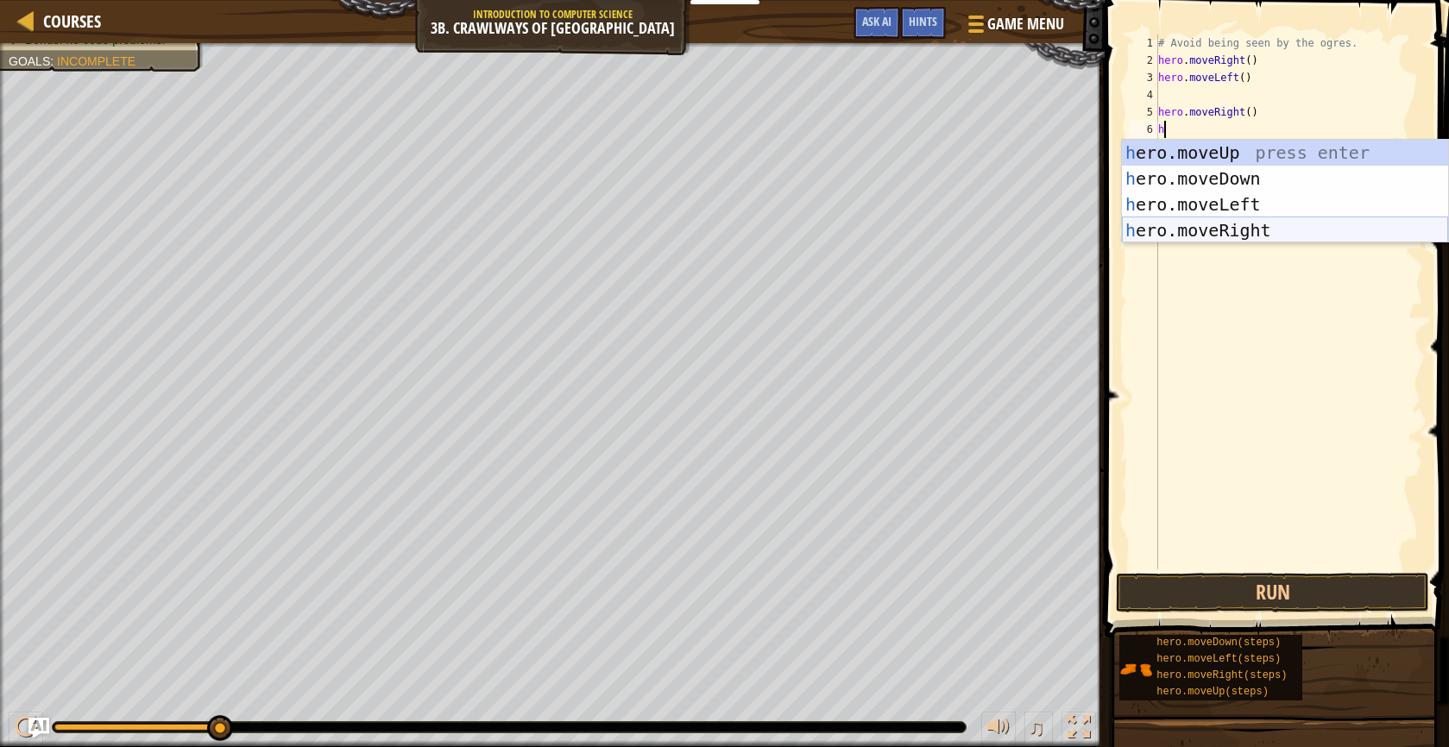
click at [1244, 236] on div "h ero.moveUp press enter h ero.moveDown press enter h ero.moveLeft press enter …" at bounding box center [1285, 217] width 326 height 155
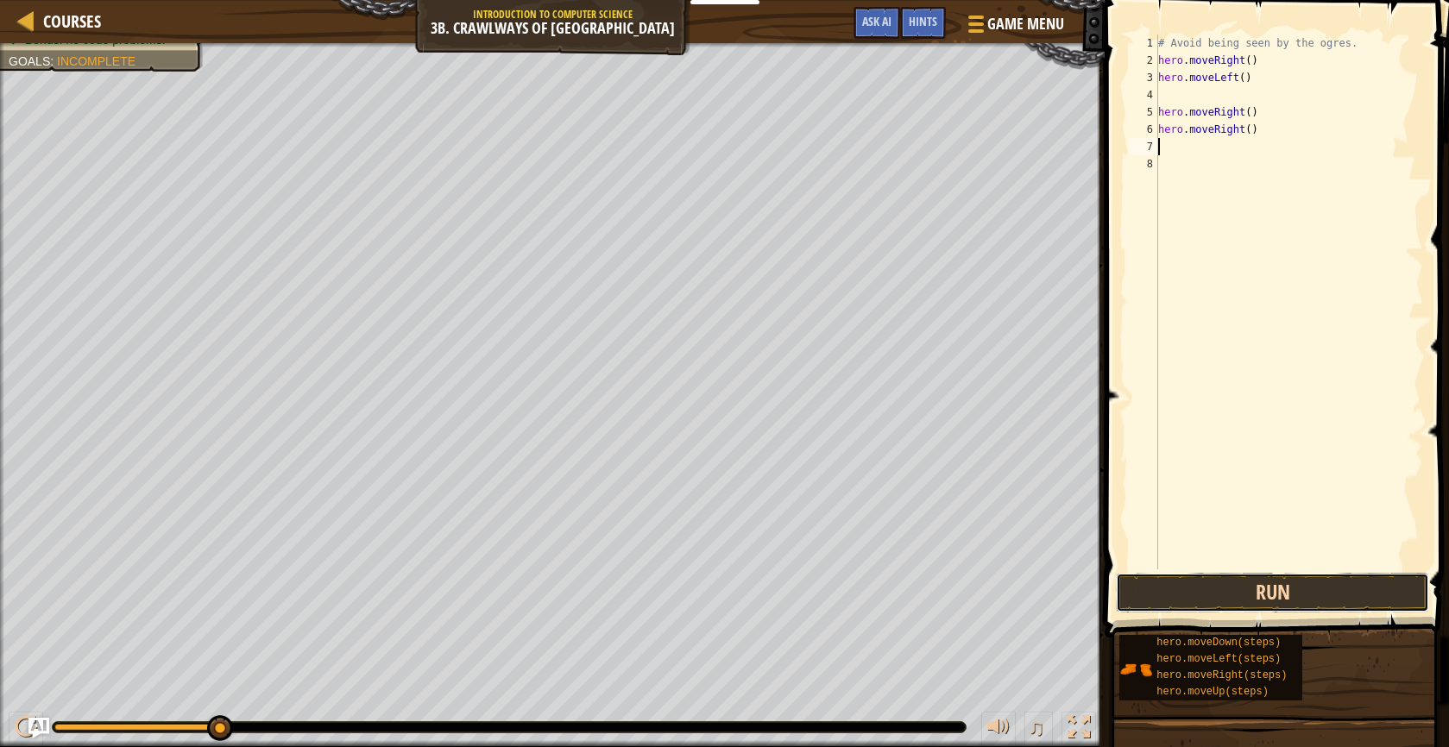
click at [1273, 580] on button "Run" at bounding box center [1273, 593] width 314 height 40
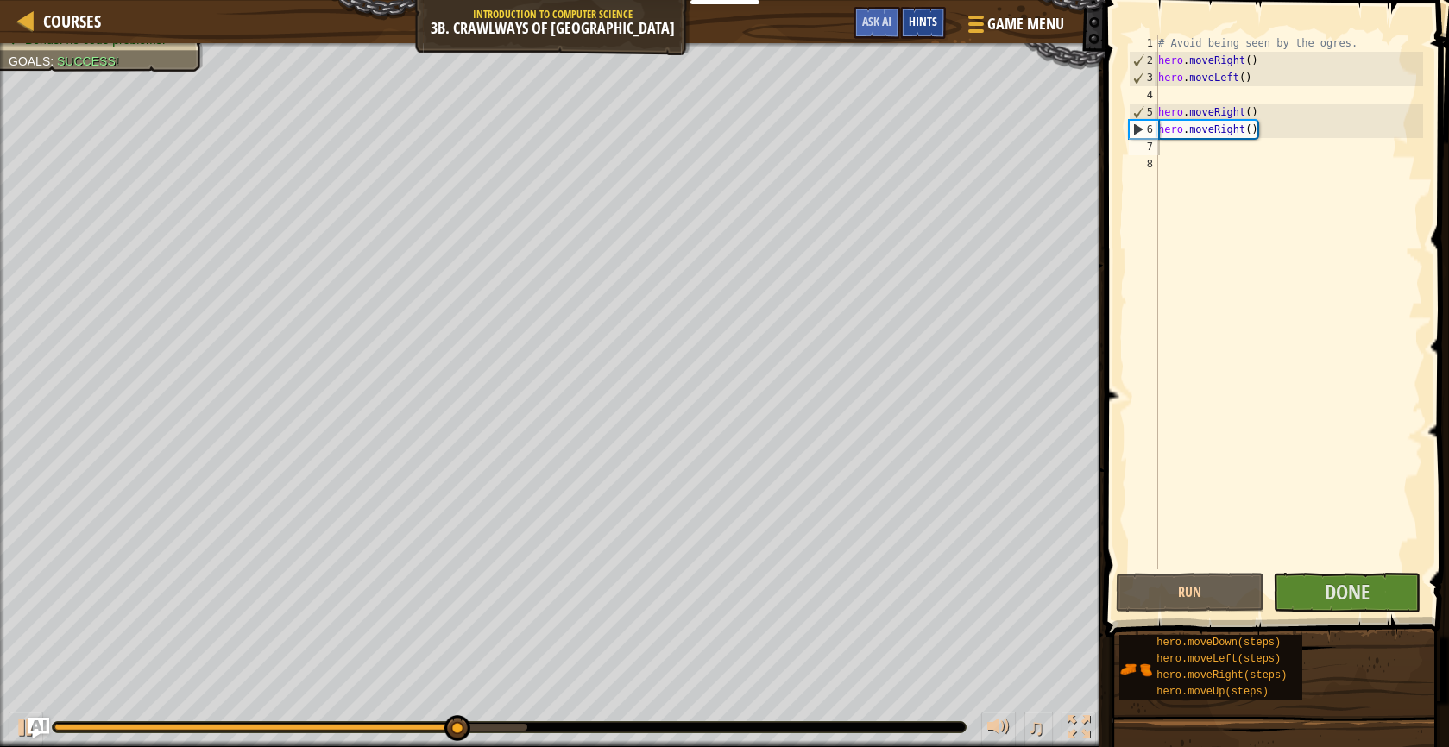
click at [927, 19] on span "Hints" at bounding box center [922, 21] width 28 height 16
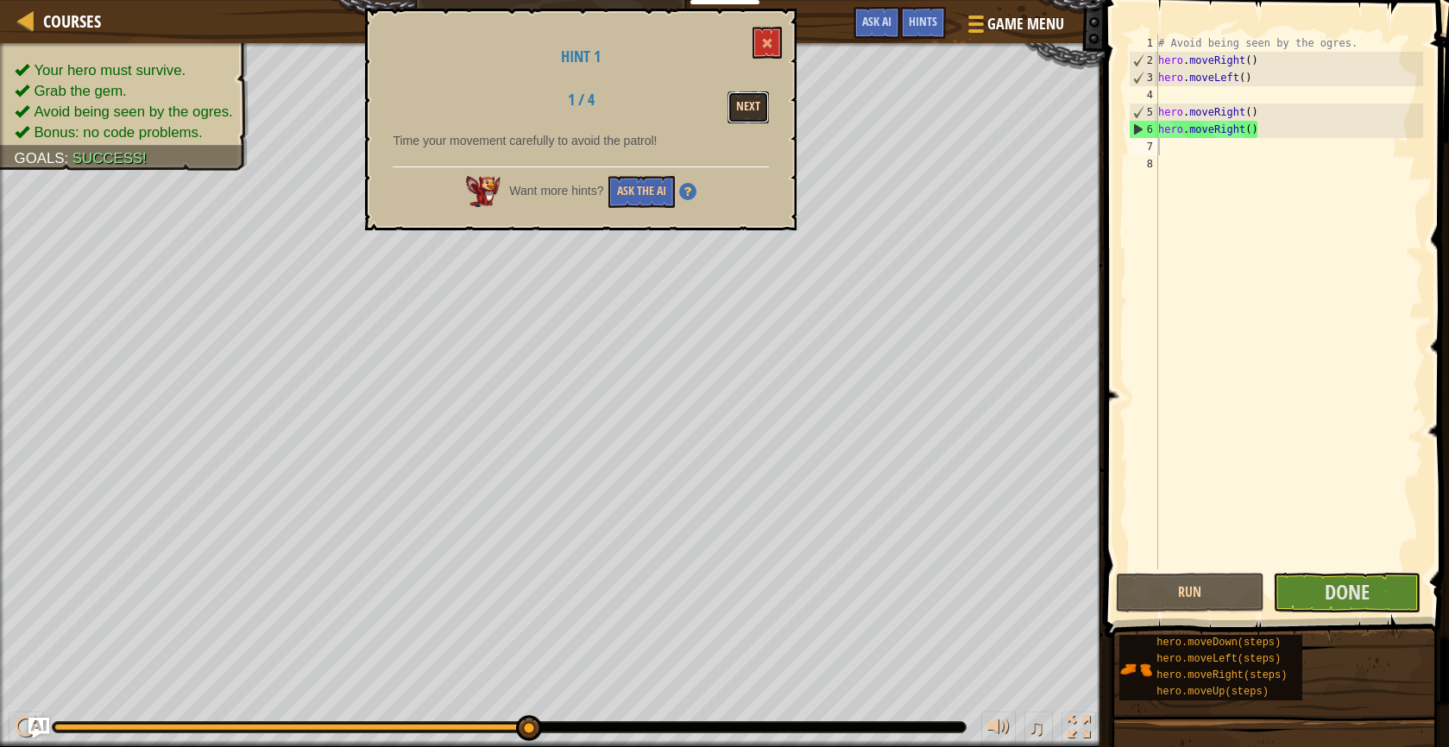
click at [756, 98] on button "Next" at bounding box center [747, 107] width 41 height 32
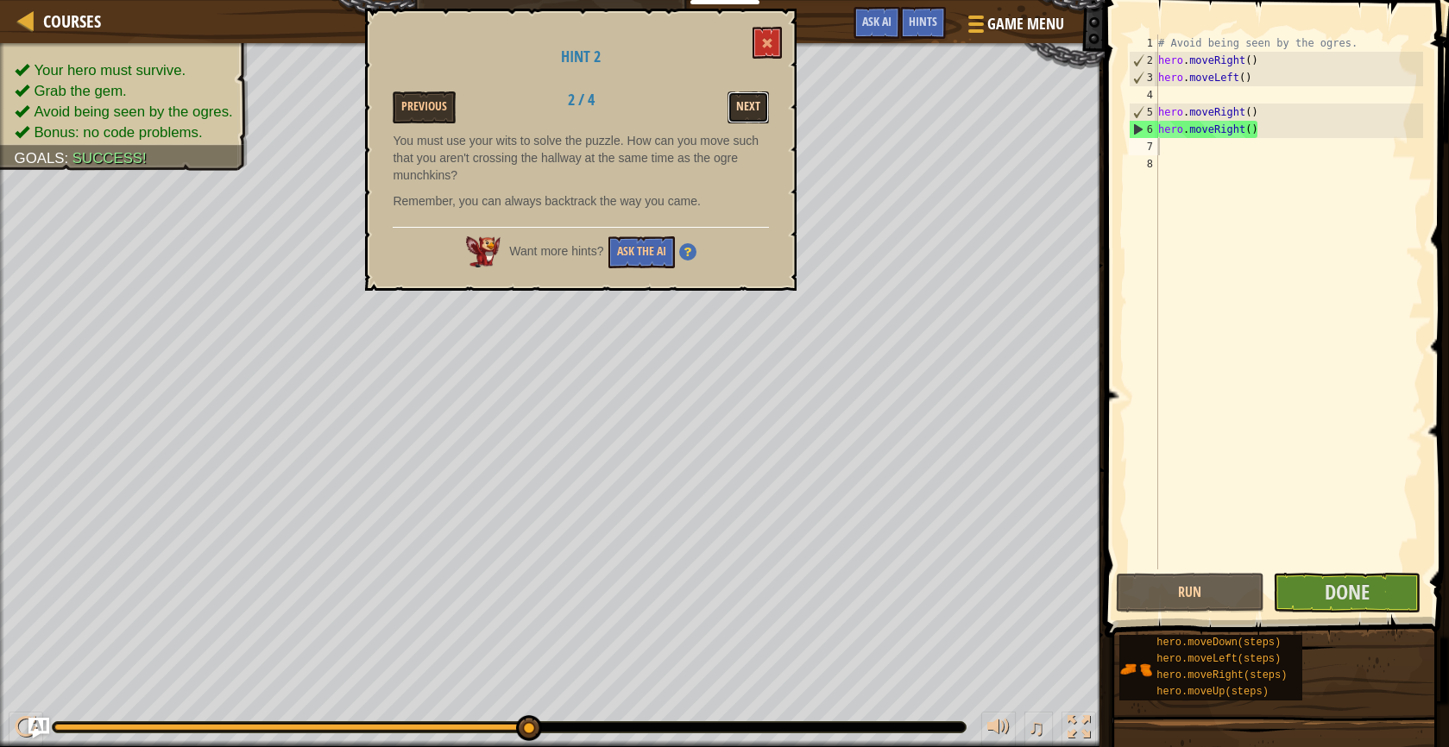
click at [755, 108] on button "Next" at bounding box center [747, 107] width 41 height 32
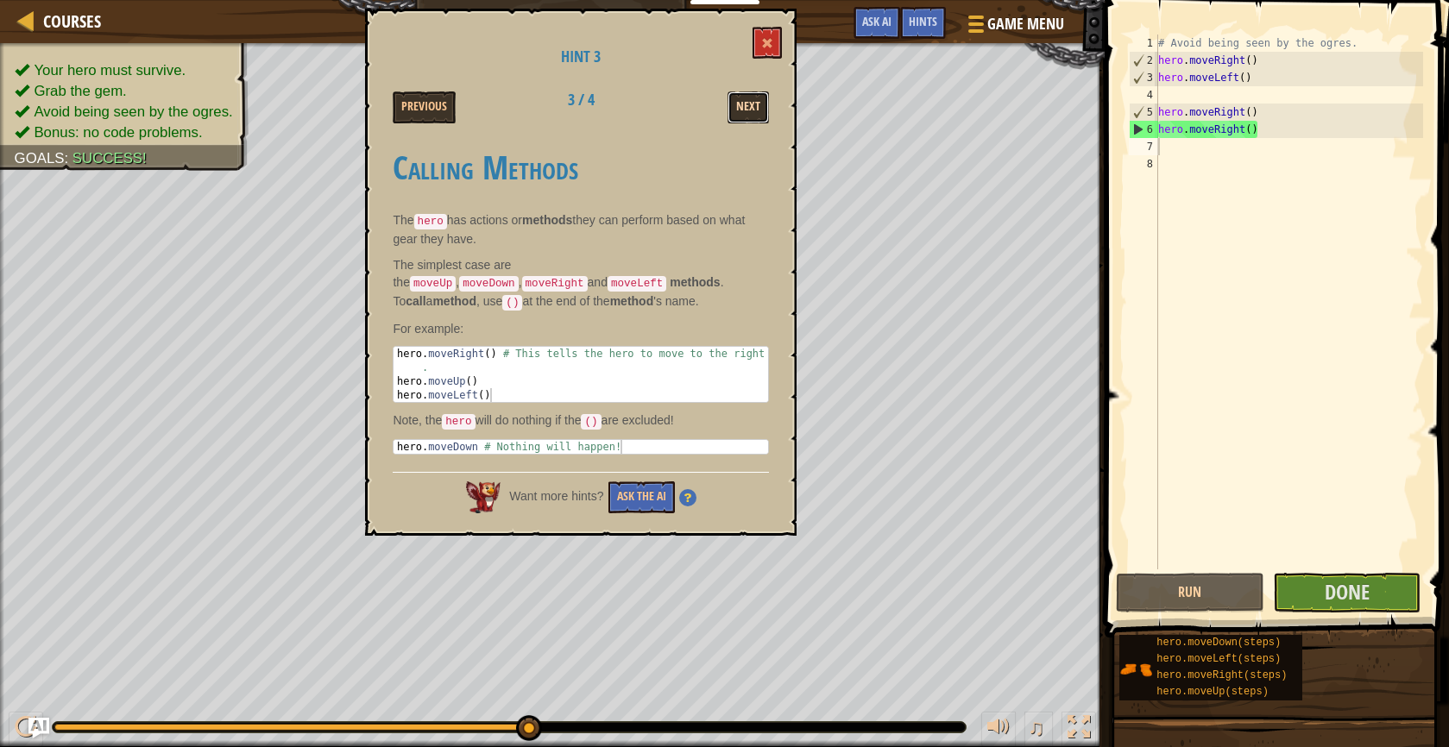
click at [738, 100] on button "Next" at bounding box center [747, 107] width 41 height 32
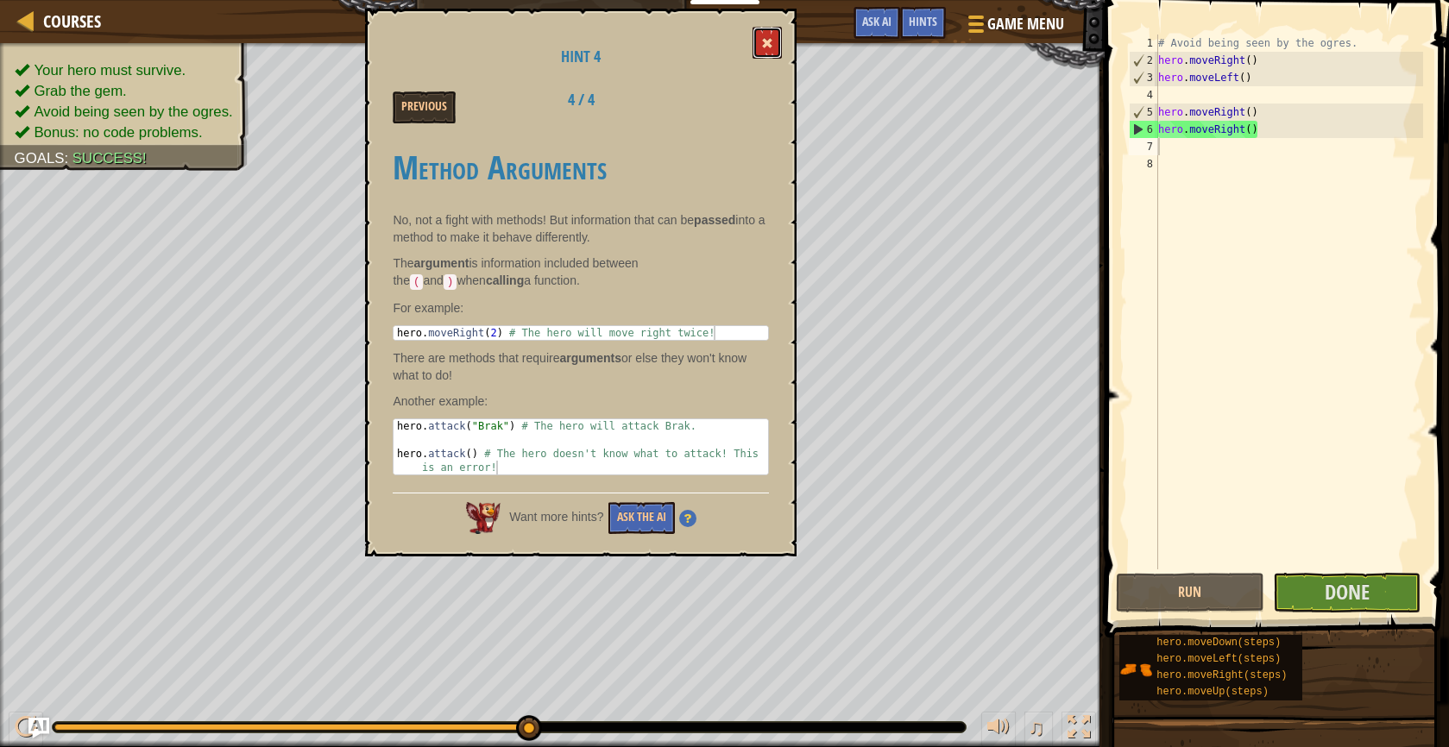
click at [763, 41] on span at bounding box center [767, 43] width 12 height 12
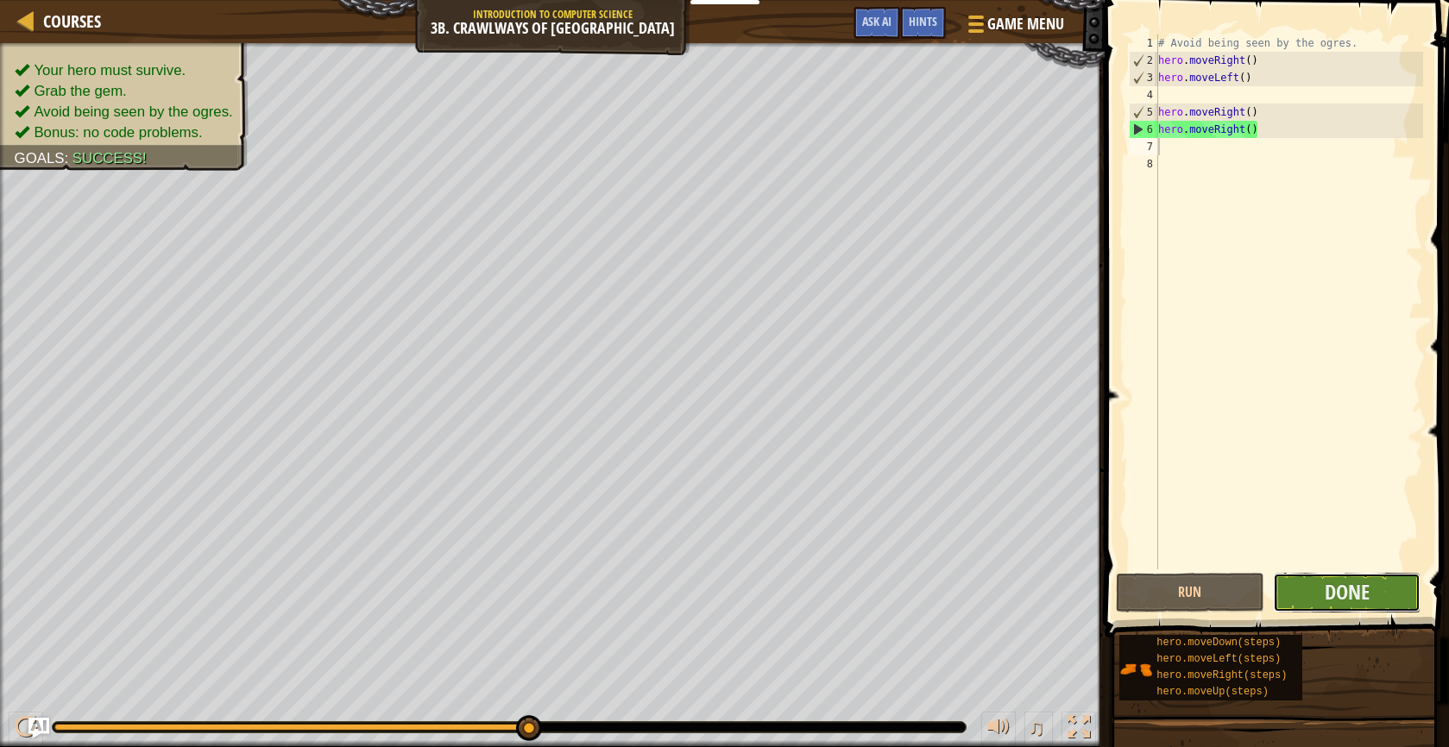
click at [1304, 586] on button "Done" at bounding box center [1347, 593] width 148 height 40
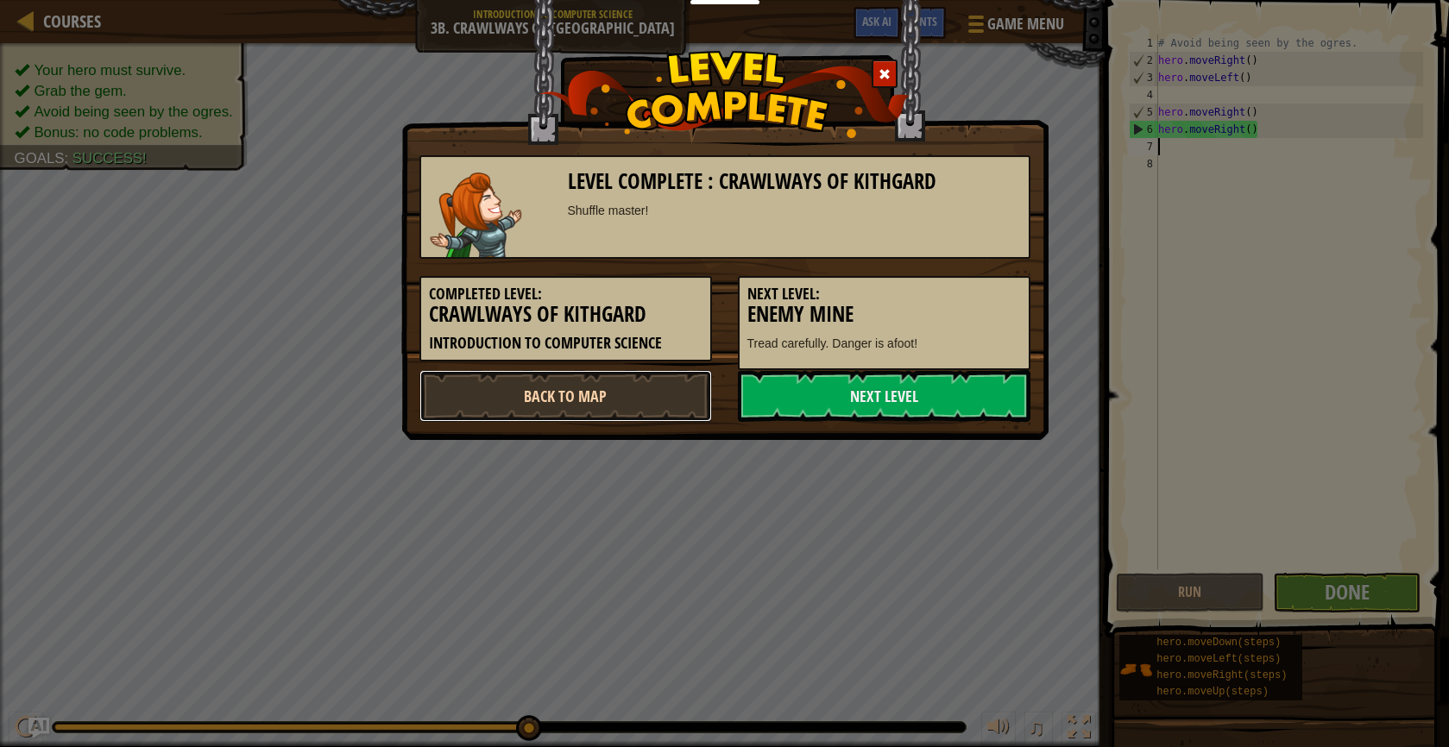
click at [607, 392] on link "Back to Map" at bounding box center [565, 396] width 292 height 52
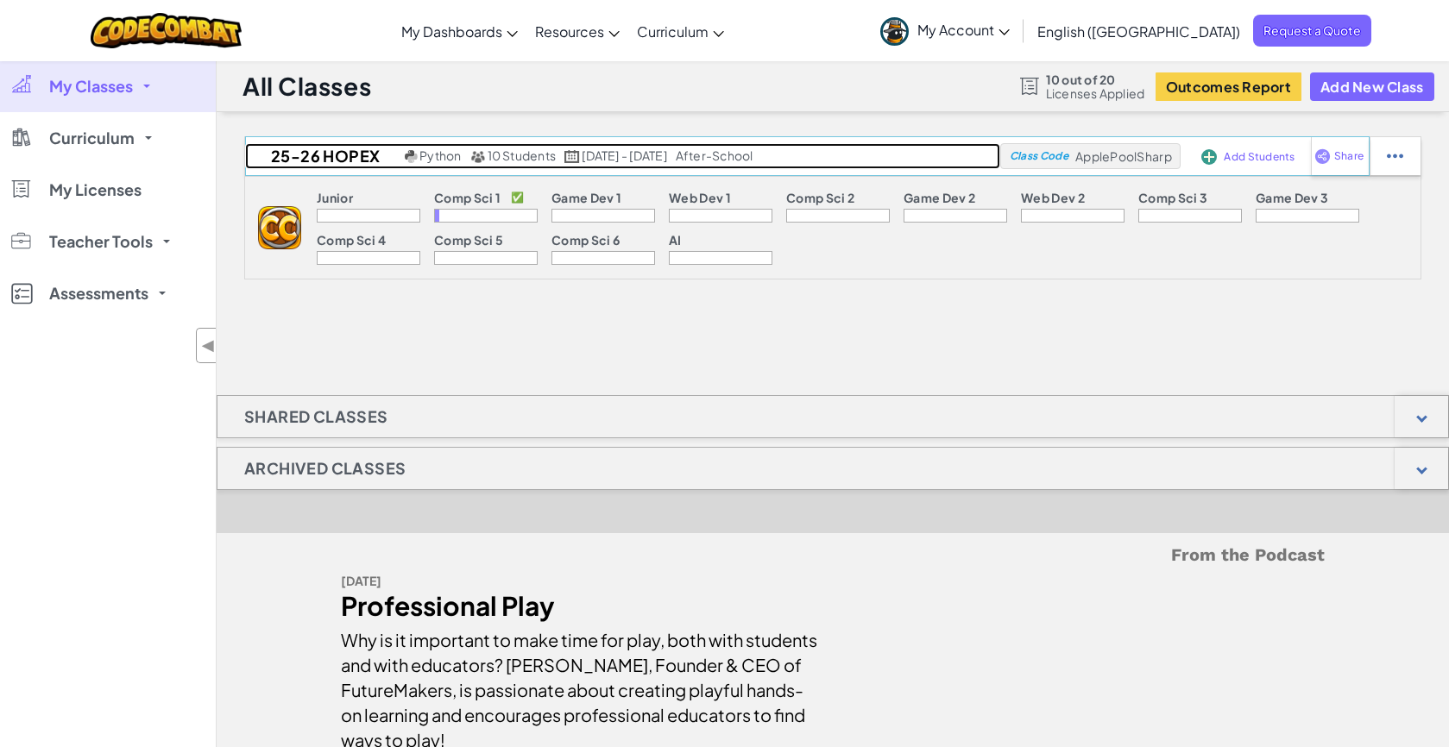
click at [928, 162] on link "25-26 HopeX Python 10 Students [DATE] - [DATE] after-school" at bounding box center [622, 156] width 755 height 26
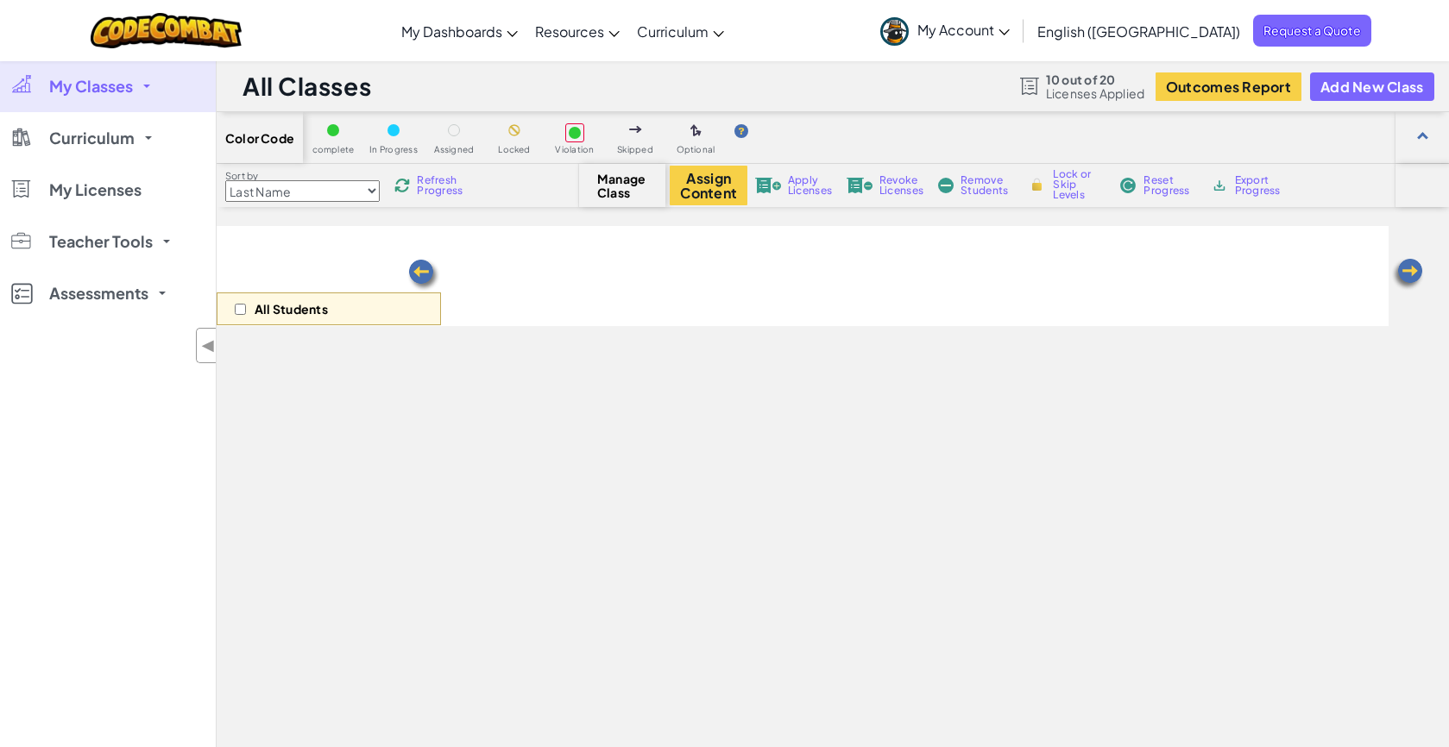
select select "560f1a9f22961295f9427742"
